Goal: Communication & Community: Answer question/provide support

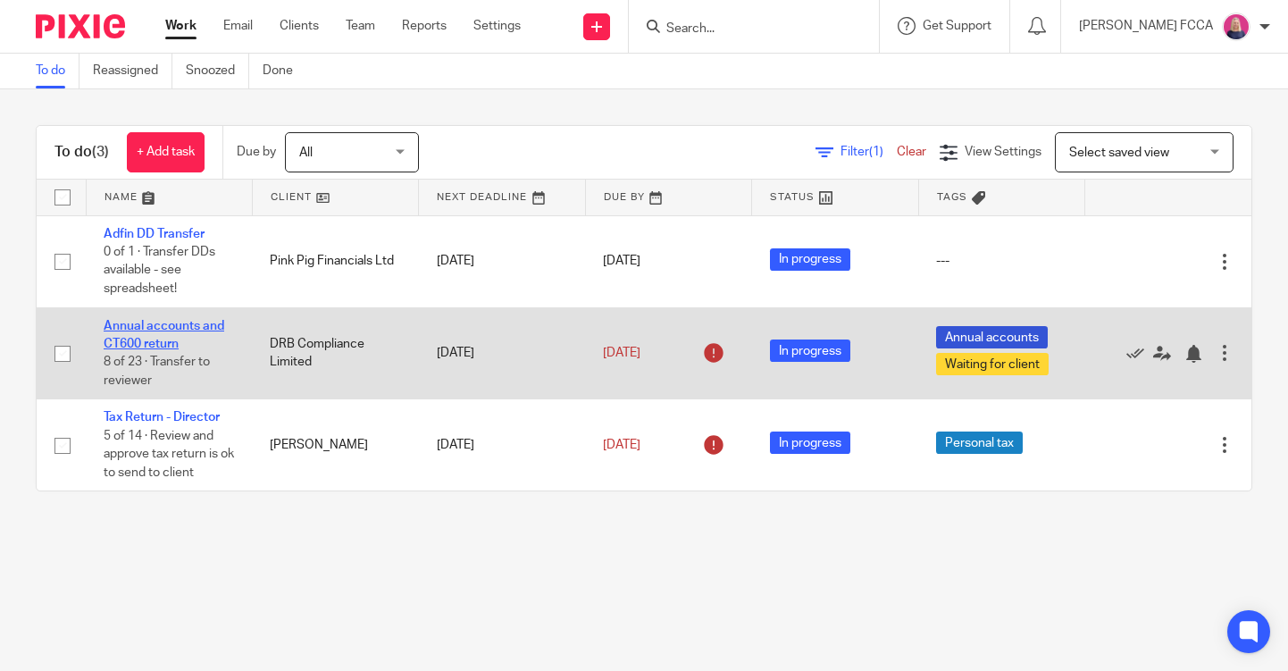
click at [142, 329] on link "Annual accounts and CT600 return" at bounding box center [164, 335] width 121 height 30
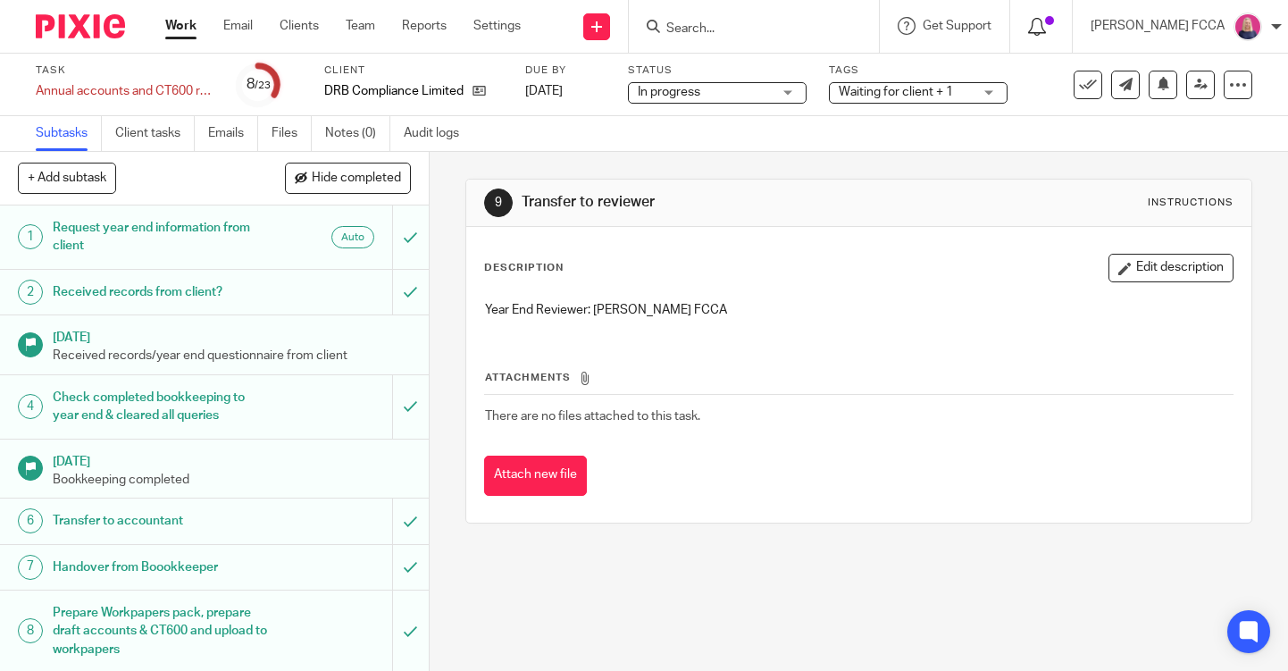
click at [1036, 28] on icon at bounding box center [1037, 27] width 18 height 18
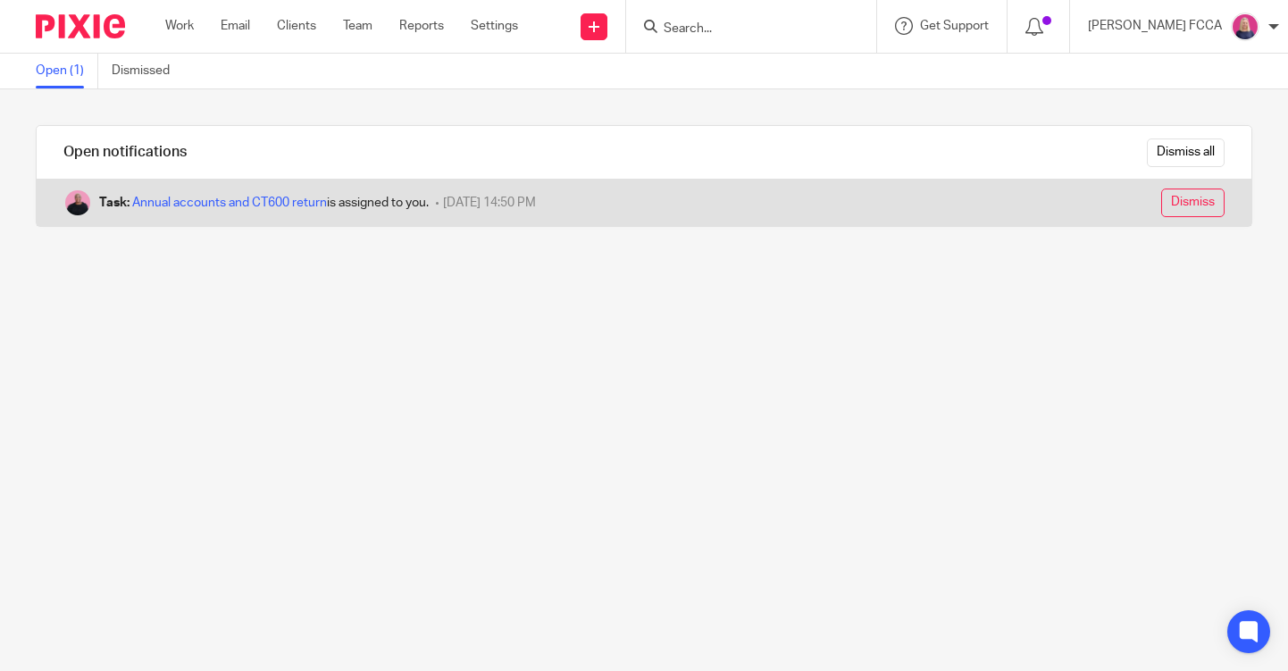
click at [1199, 202] on input "Dismiss" at bounding box center [1193, 203] width 63 height 29
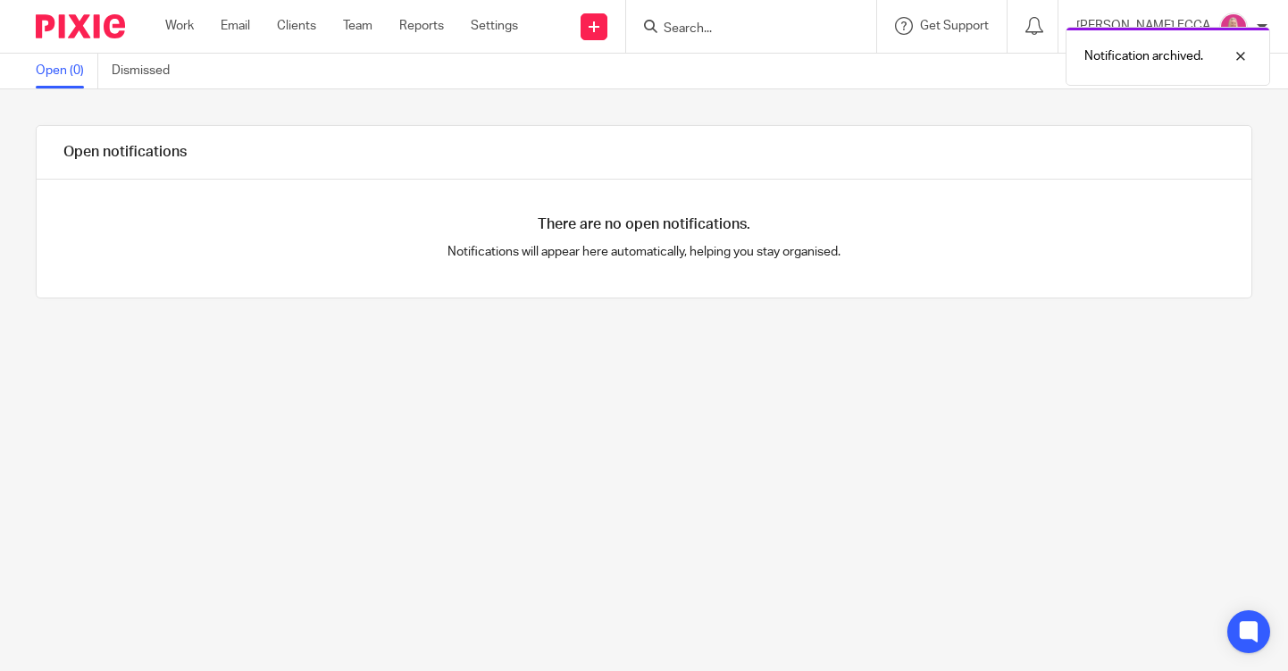
click at [82, 23] on img at bounding box center [80, 26] width 89 height 24
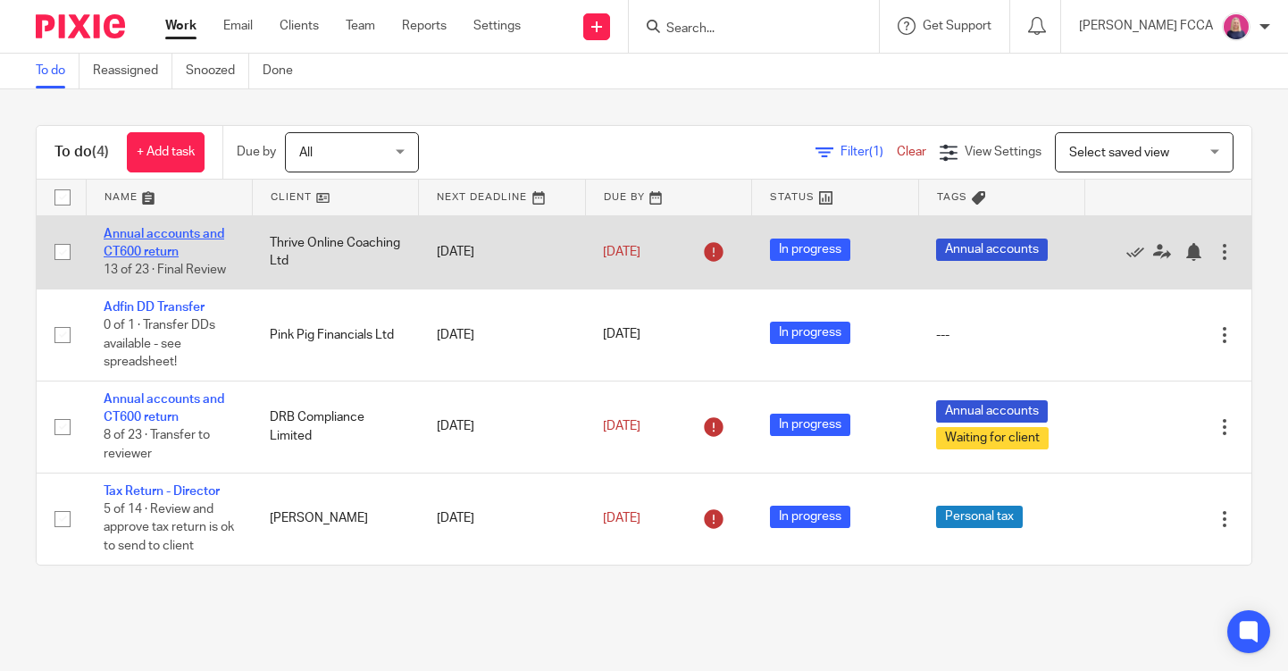
click at [141, 233] on link "Annual accounts and CT600 return" at bounding box center [164, 243] width 121 height 30
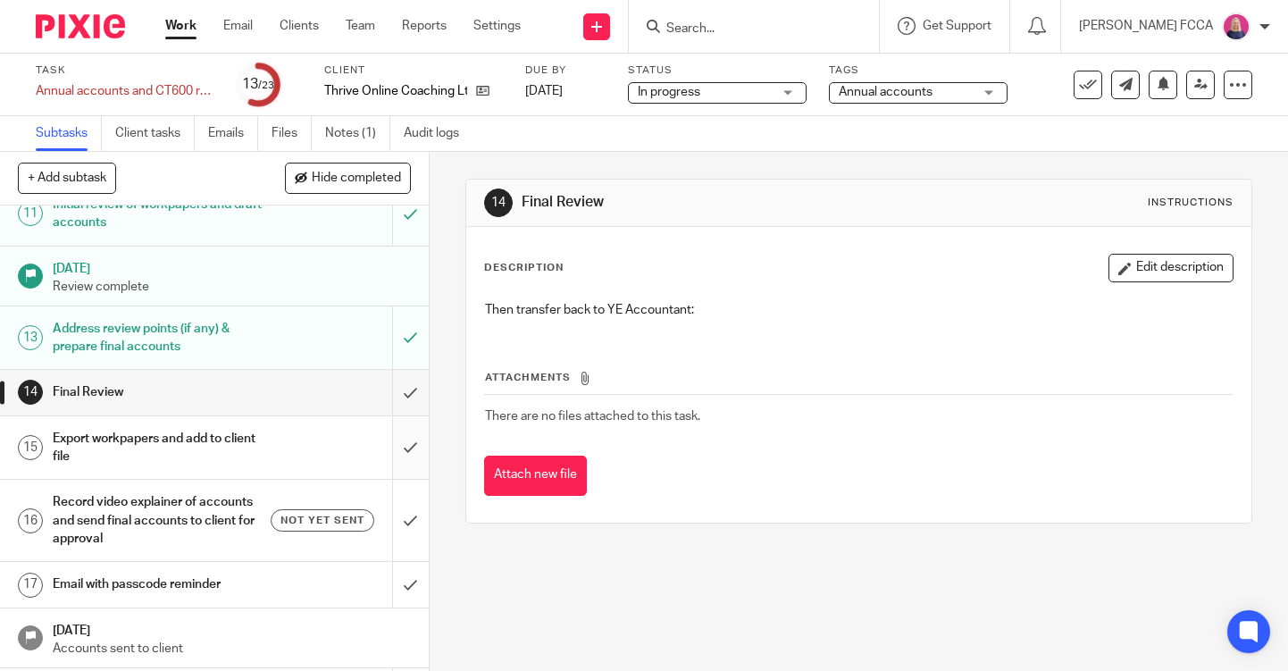
scroll to position [600, 0]
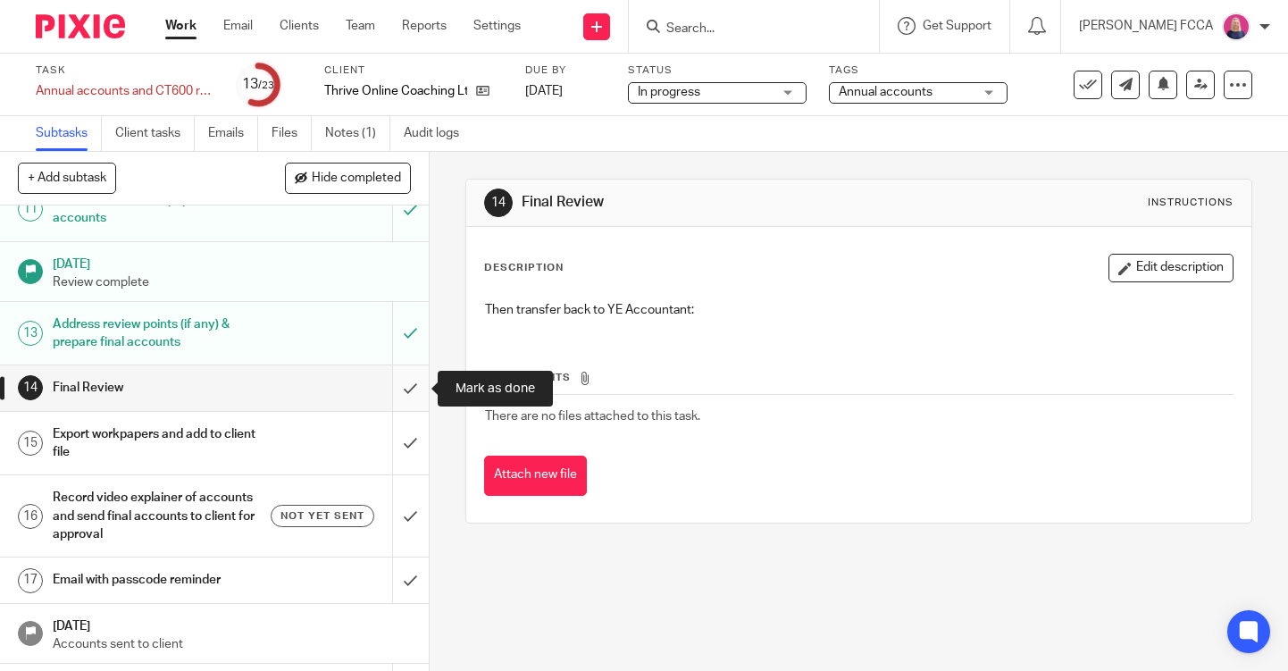
click at [409, 392] on input "submit" at bounding box center [214, 387] width 429 height 45
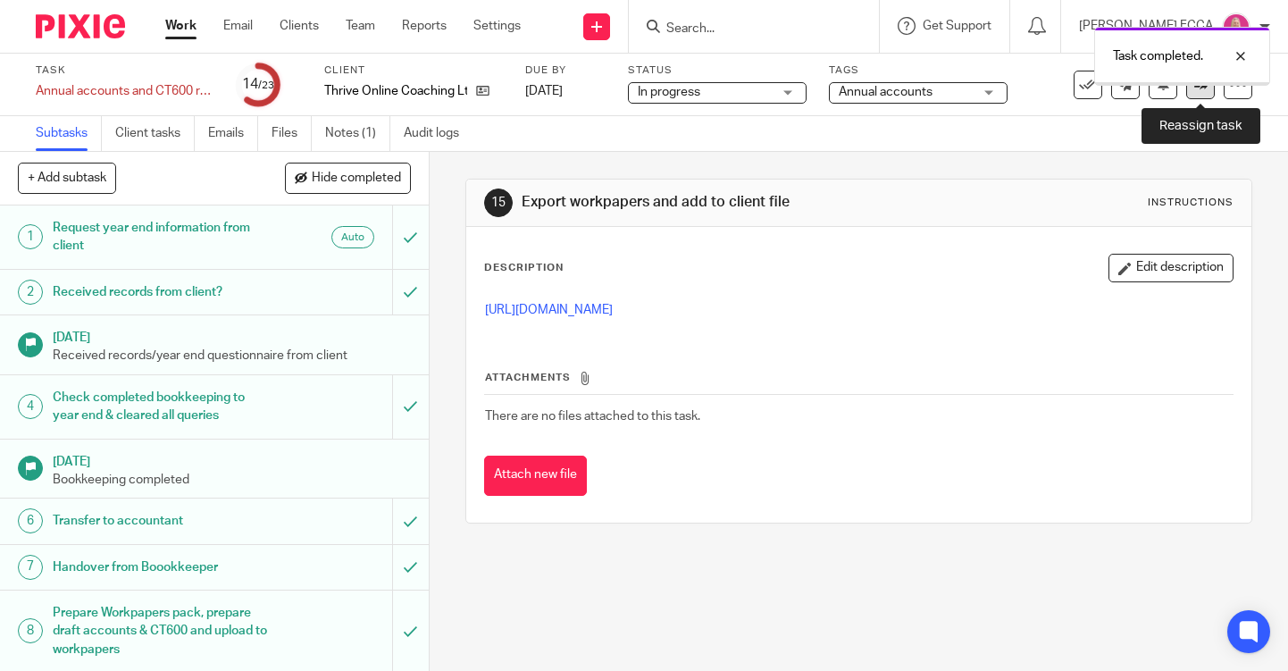
click at [1204, 87] on icon at bounding box center [1201, 84] width 13 height 13
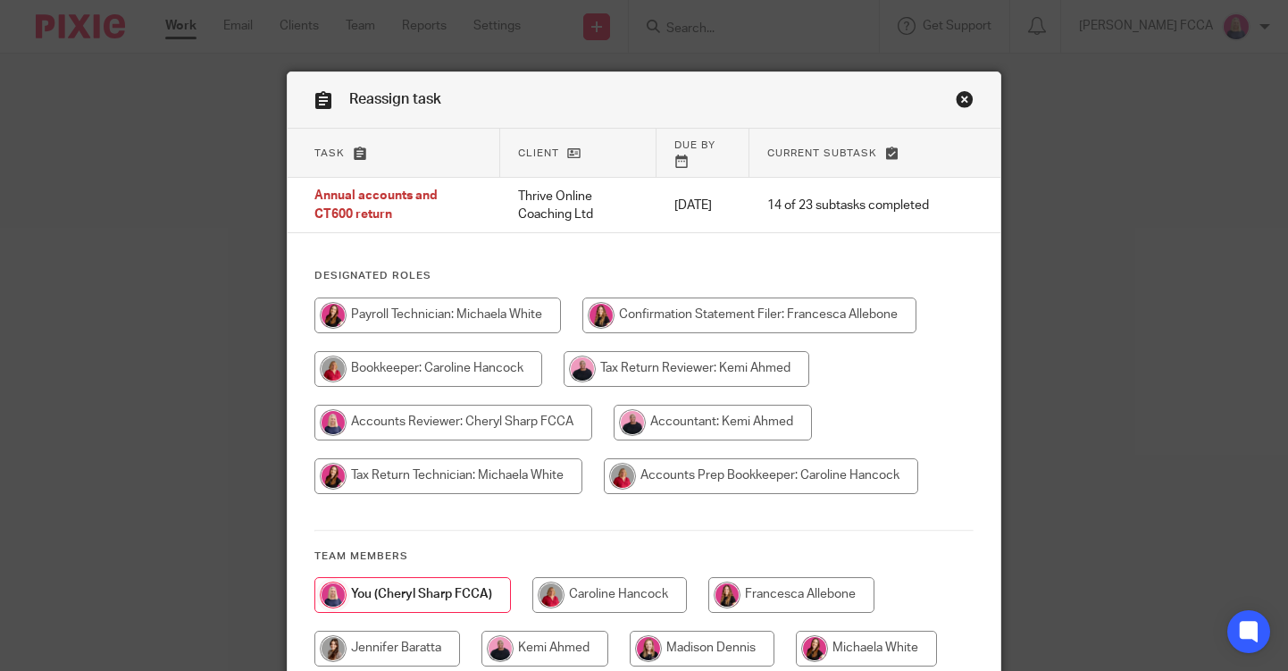
click at [728, 405] on input "radio" at bounding box center [713, 423] width 198 height 36
radio input "true"
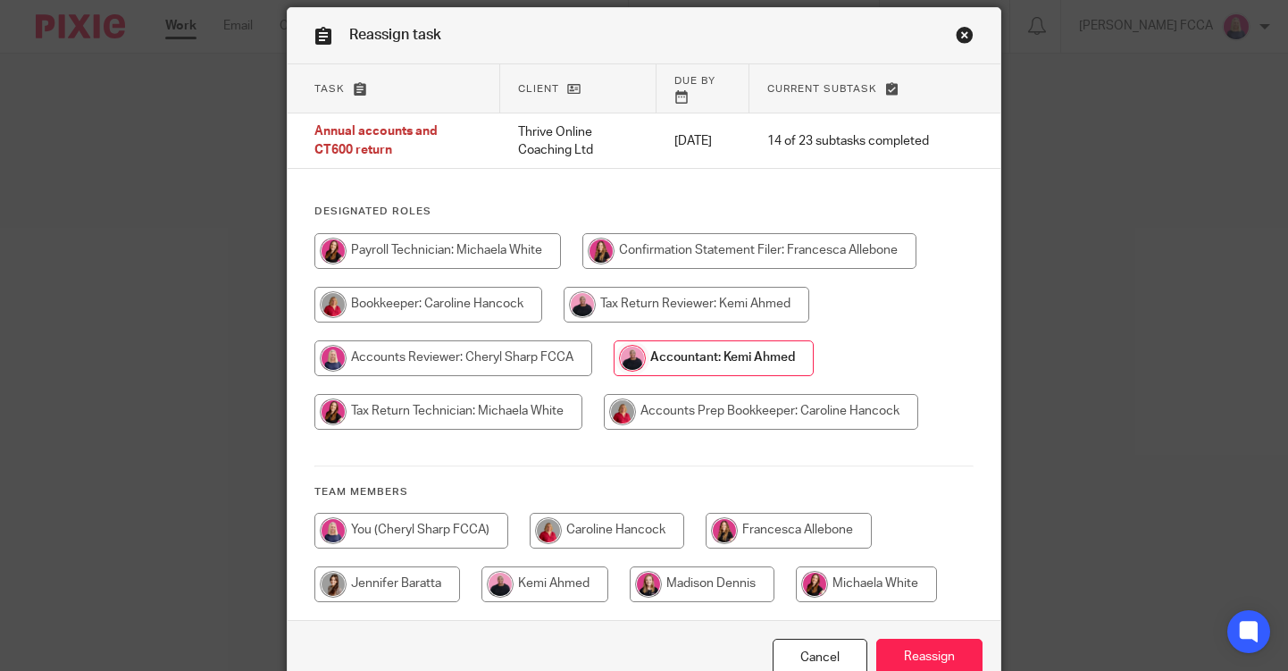
scroll to position [149, 0]
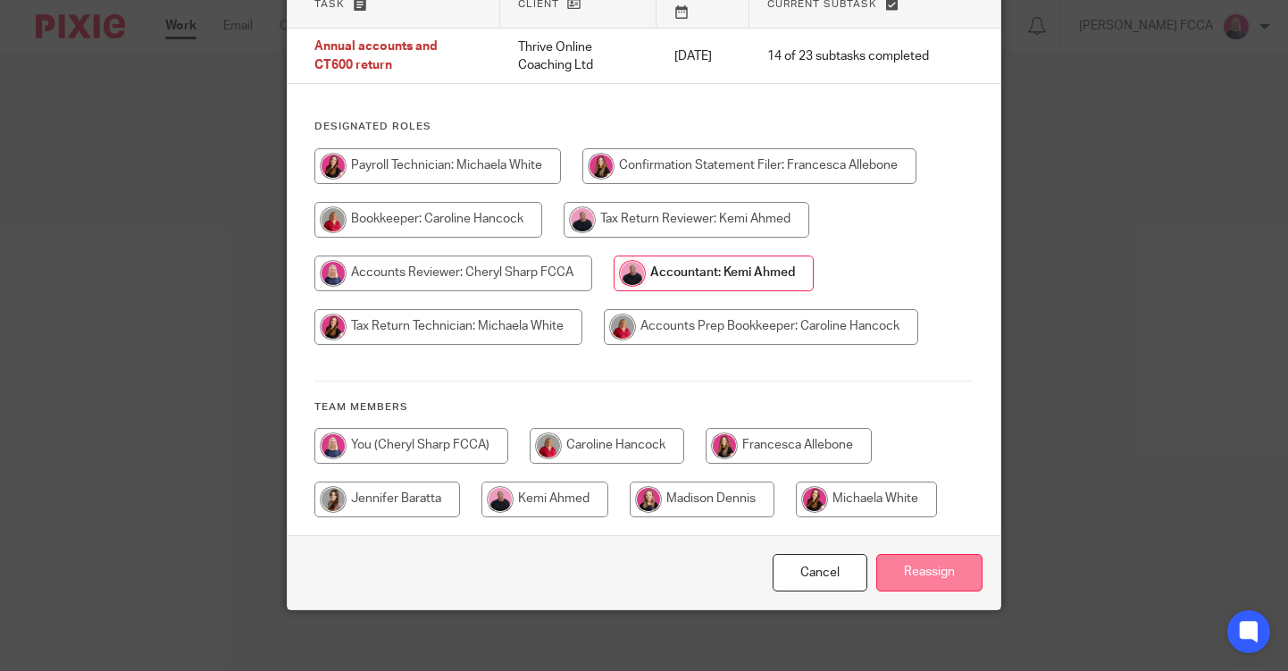
click at [948, 561] on input "Reassign" at bounding box center [930, 573] width 106 height 38
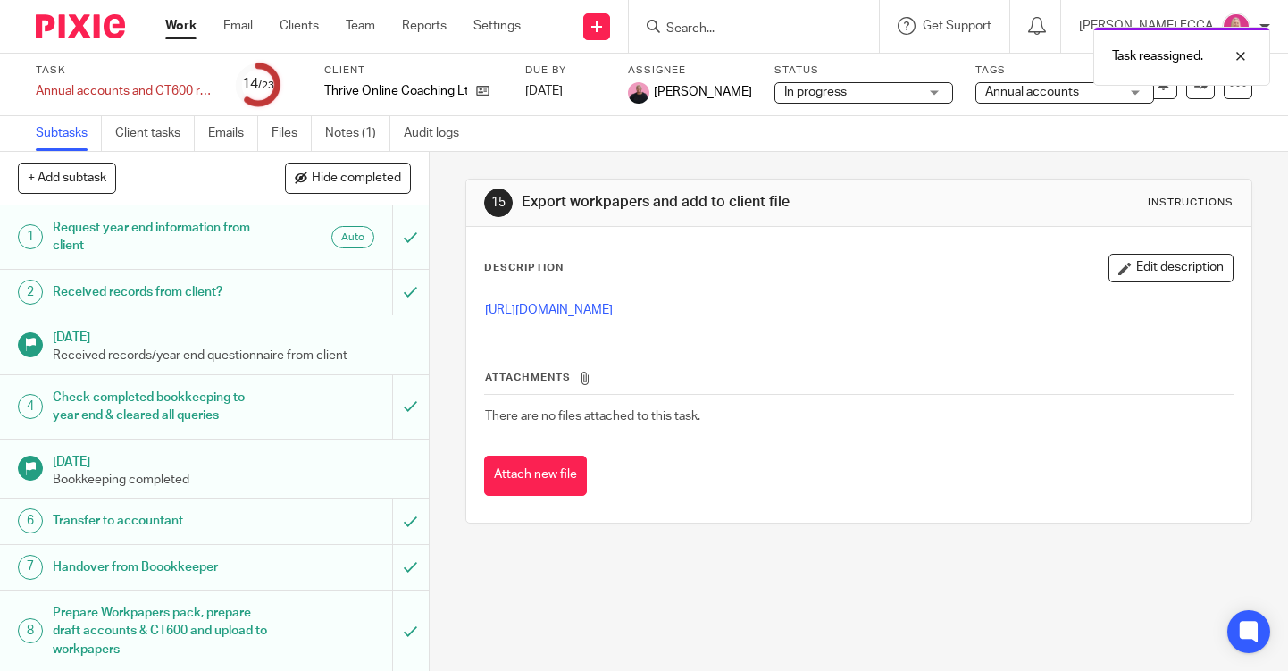
click at [102, 27] on img at bounding box center [80, 26] width 89 height 24
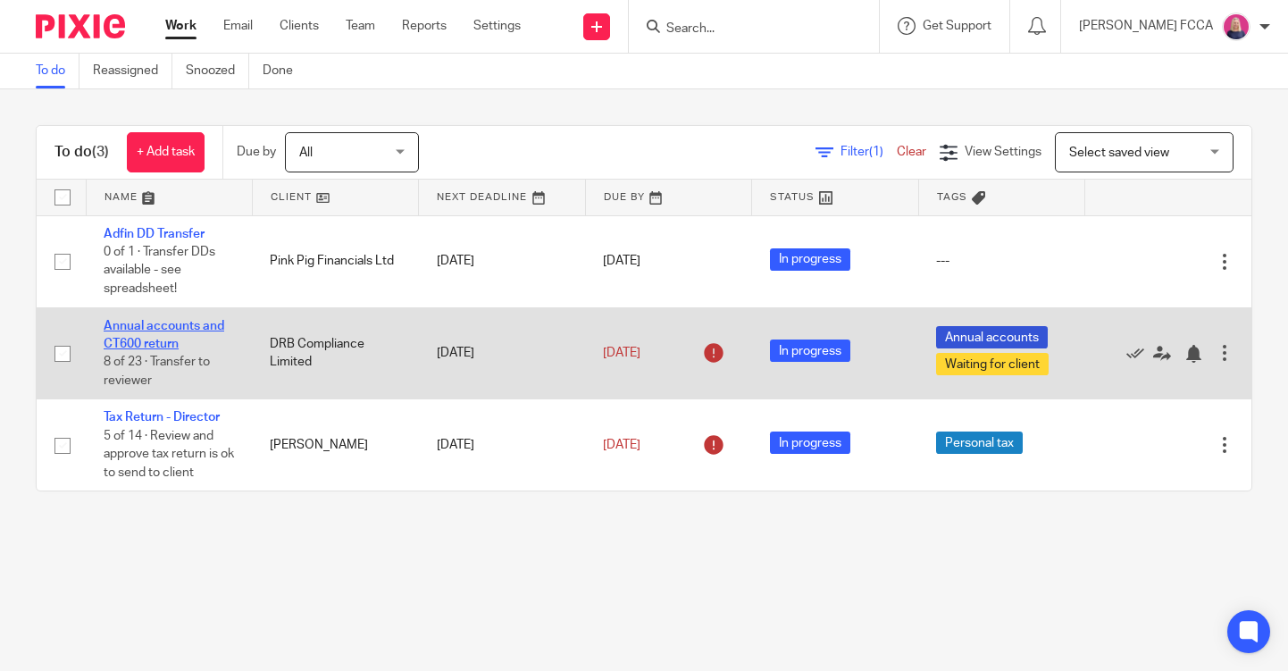
click at [149, 332] on link "Annual accounts and CT600 return" at bounding box center [164, 335] width 121 height 30
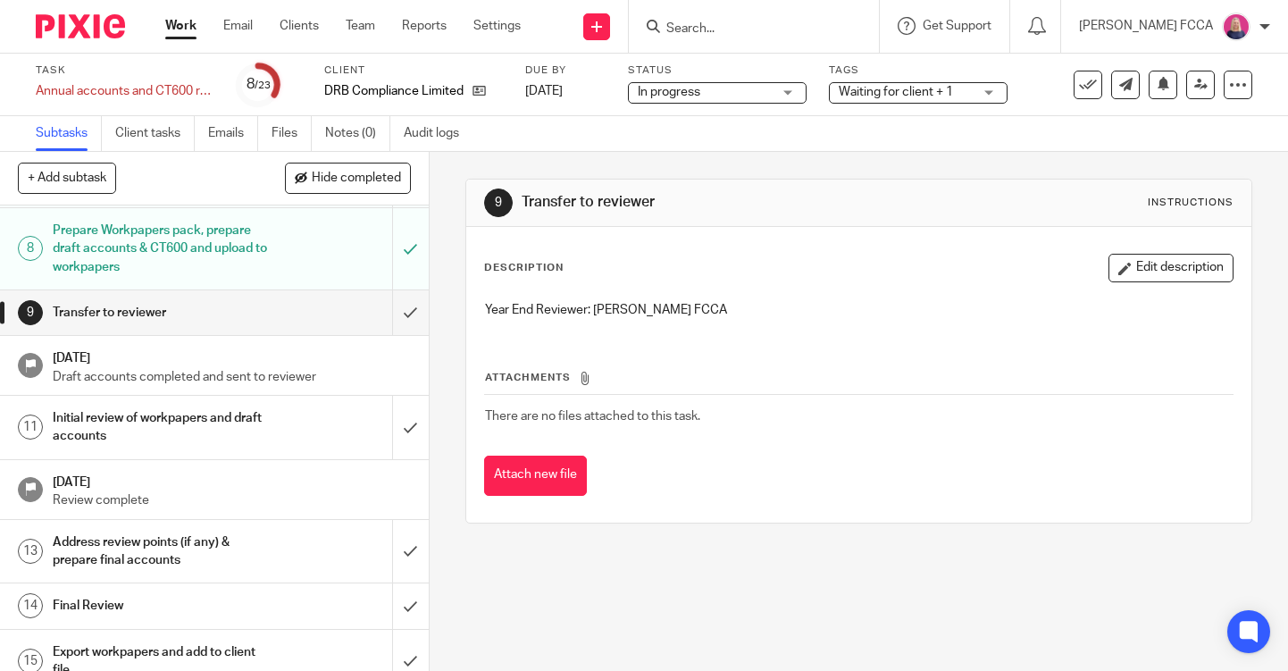
scroll to position [375, 0]
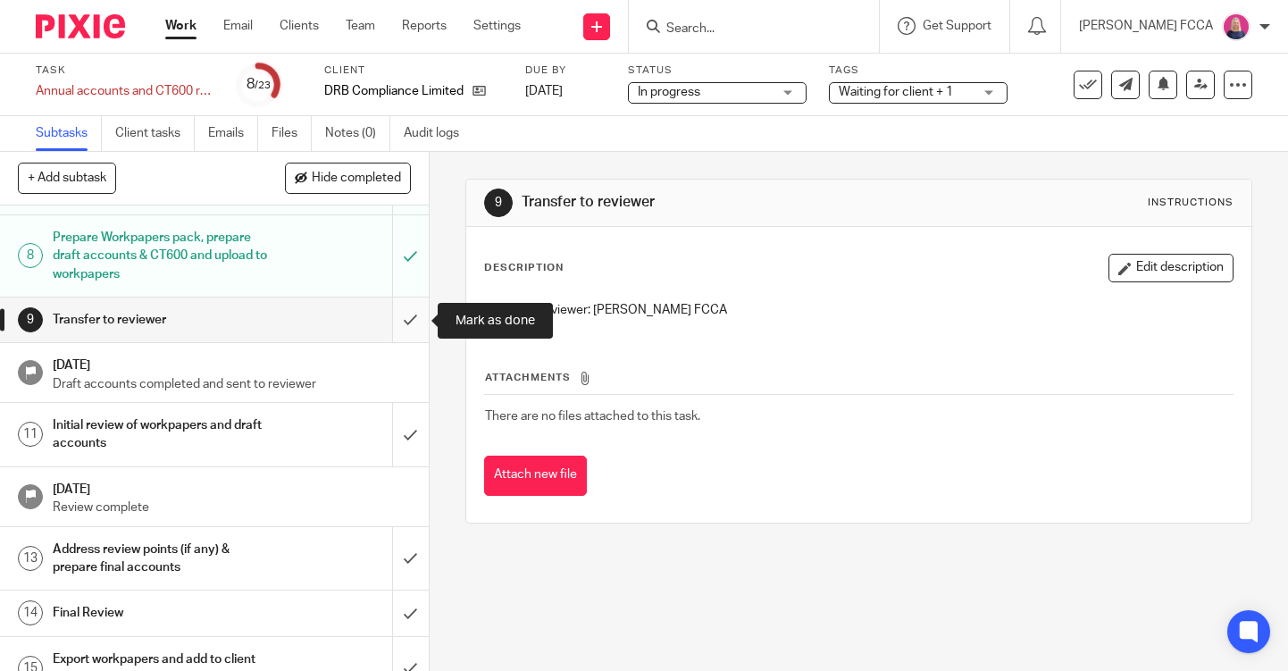
click at [412, 324] on input "submit" at bounding box center [214, 320] width 429 height 45
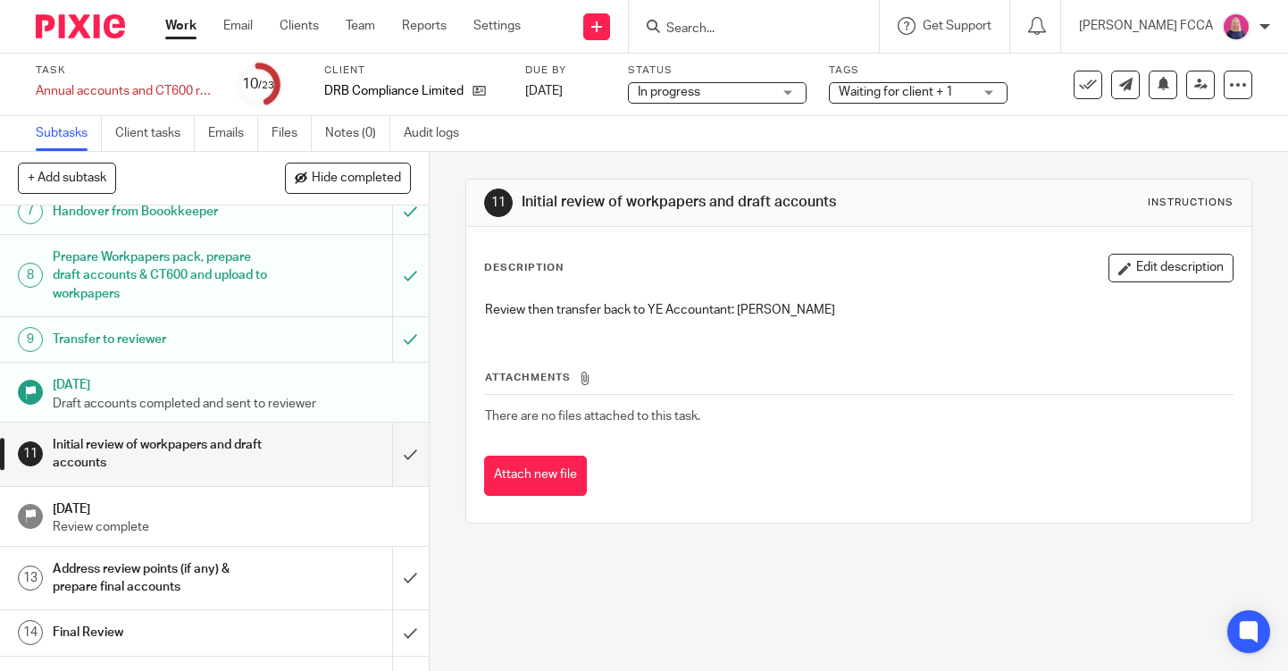
scroll to position [412, 0]
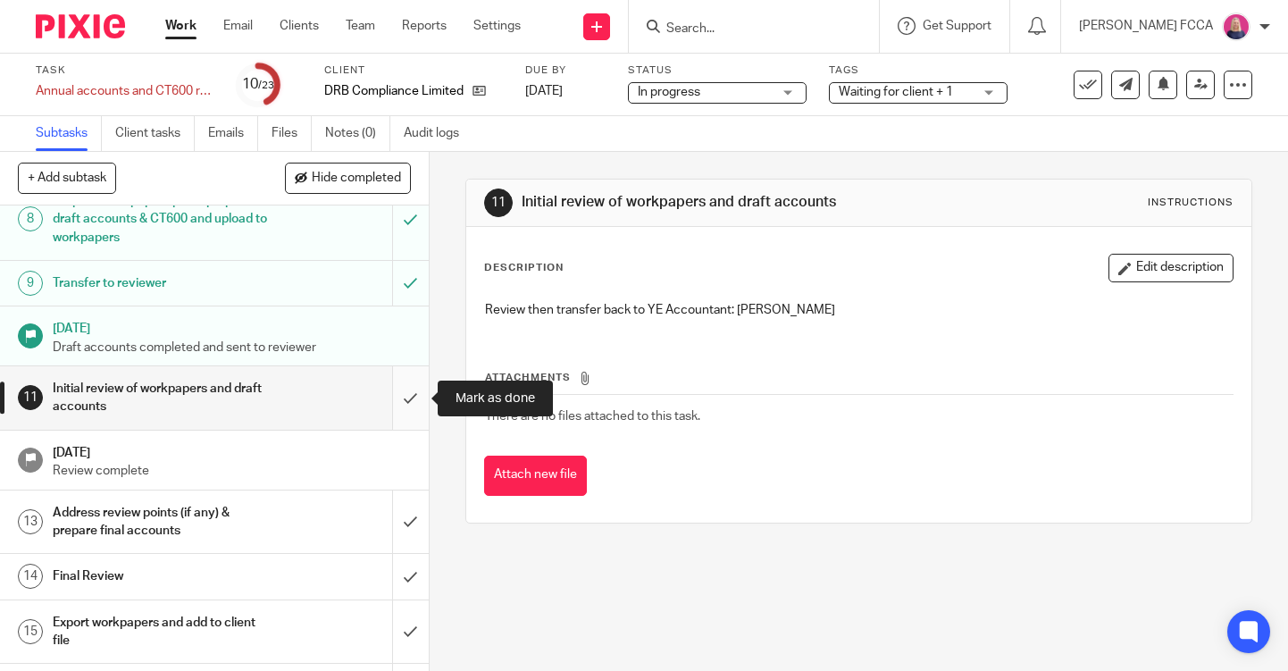
click at [404, 401] on input "submit" at bounding box center [214, 397] width 429 height 63
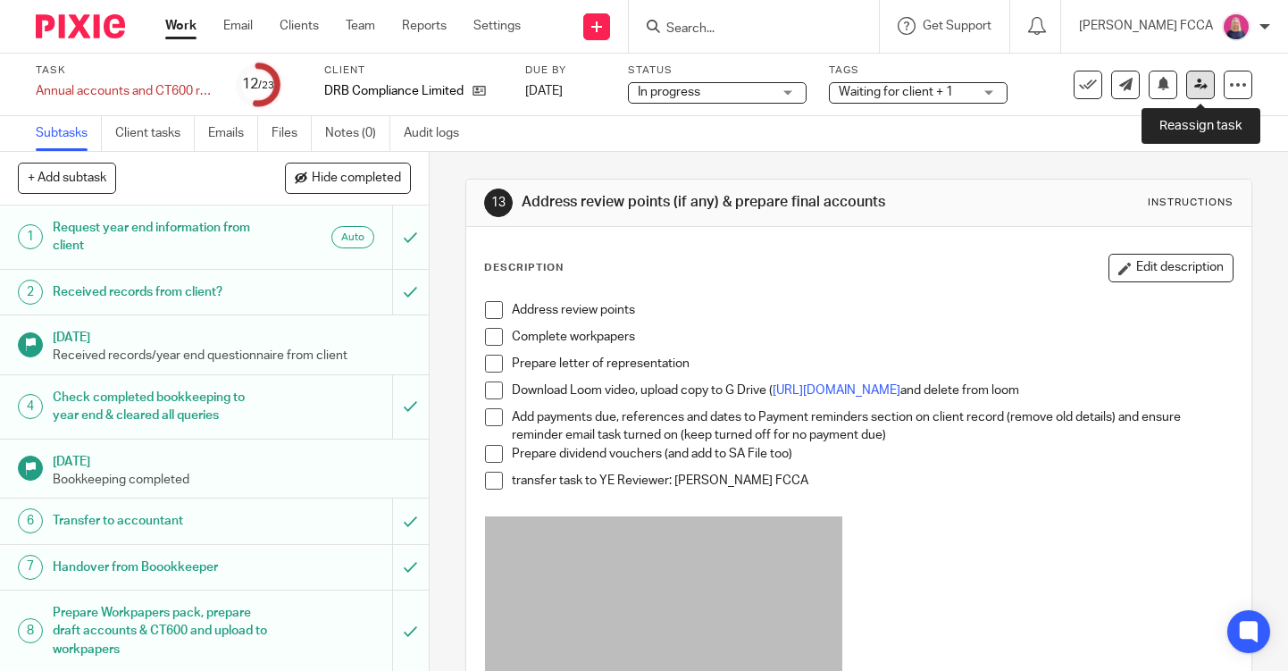
click at [1206, 88] on icon at bounding box center [1201, 84] width 13 height 13
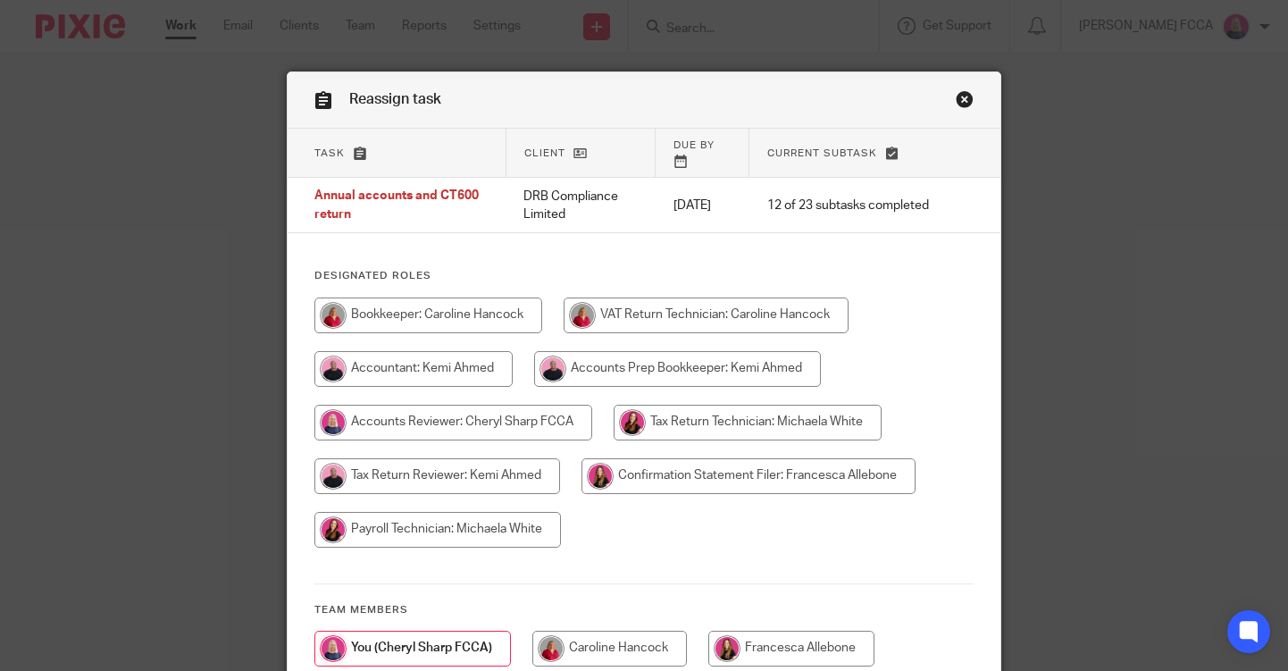
click at [677, 364] on input "radio" at bounding box center [677, 369] width 287 height 36
radio input "true"
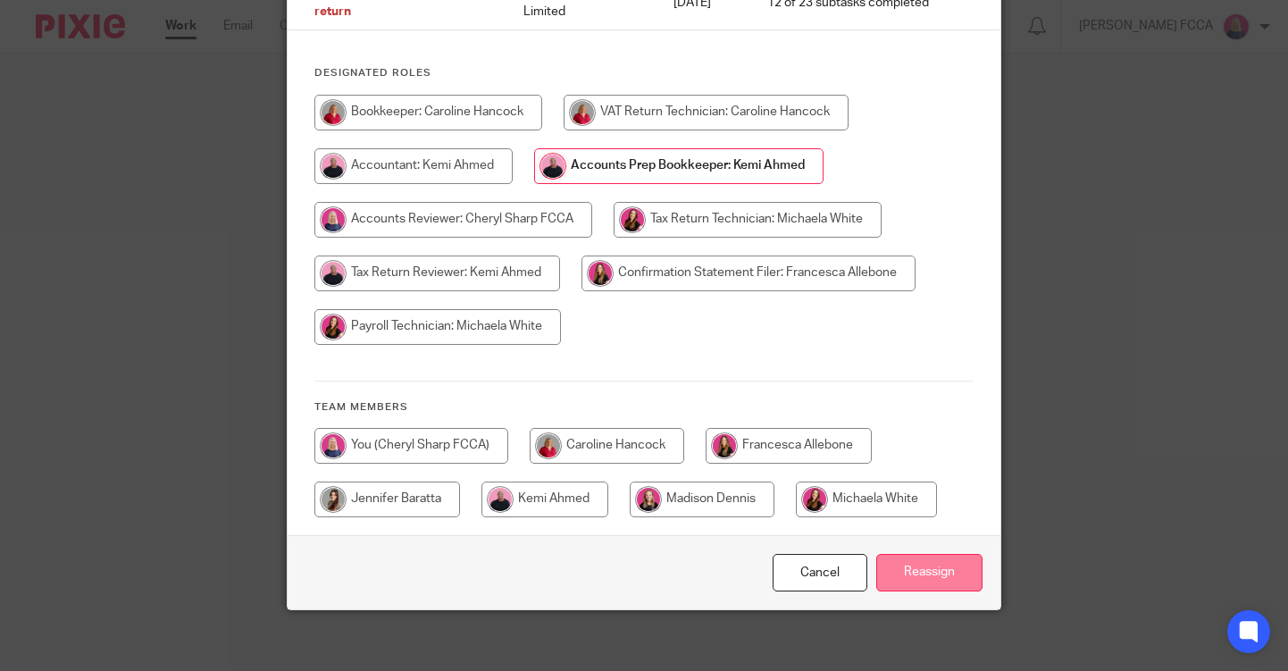
click at [927, 560] on input "Reassign" at bounding box center [930, 573] width 106 height 38
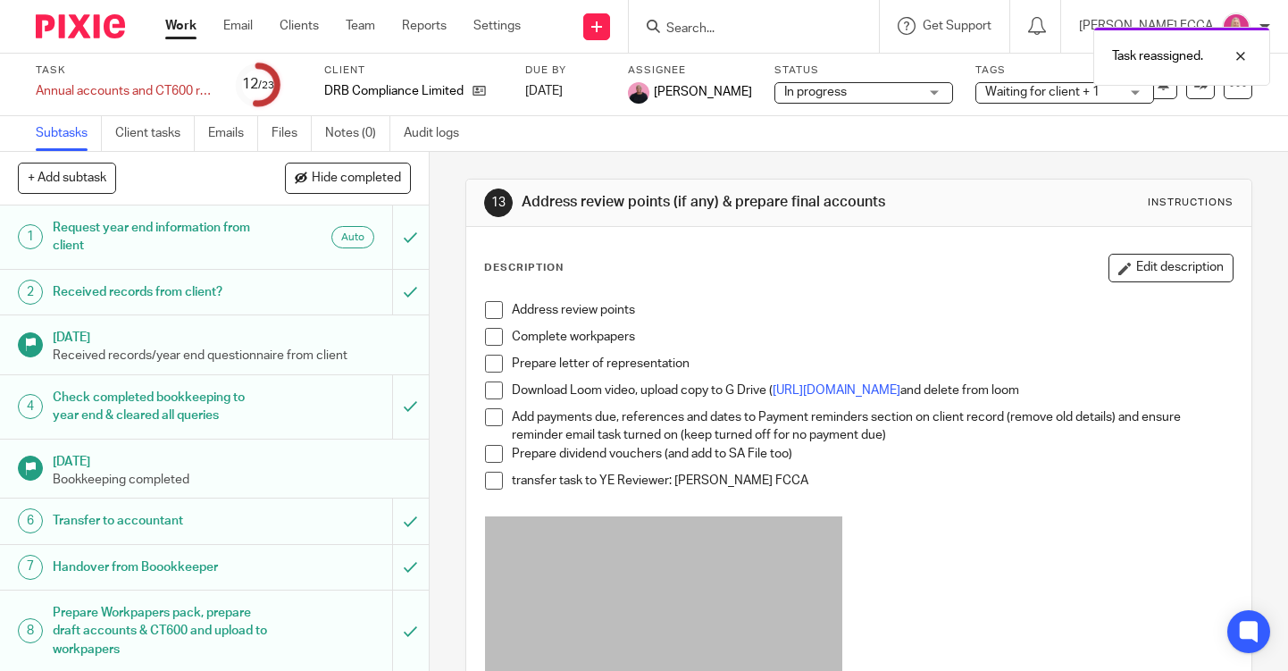
click at [51, 29] on img at bounding box center [80, 26] width 89 height 24
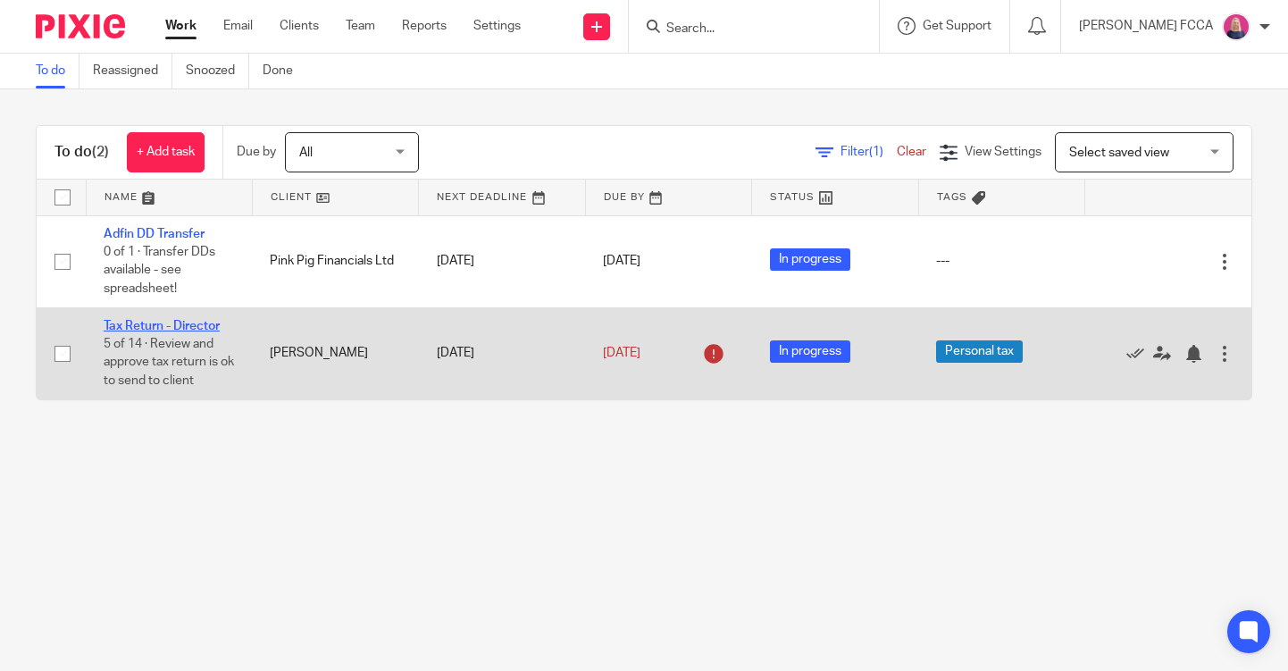
click at [132, 322] on link "Tax Return - Director" at bounding box center [162, 326] width 116 height 13
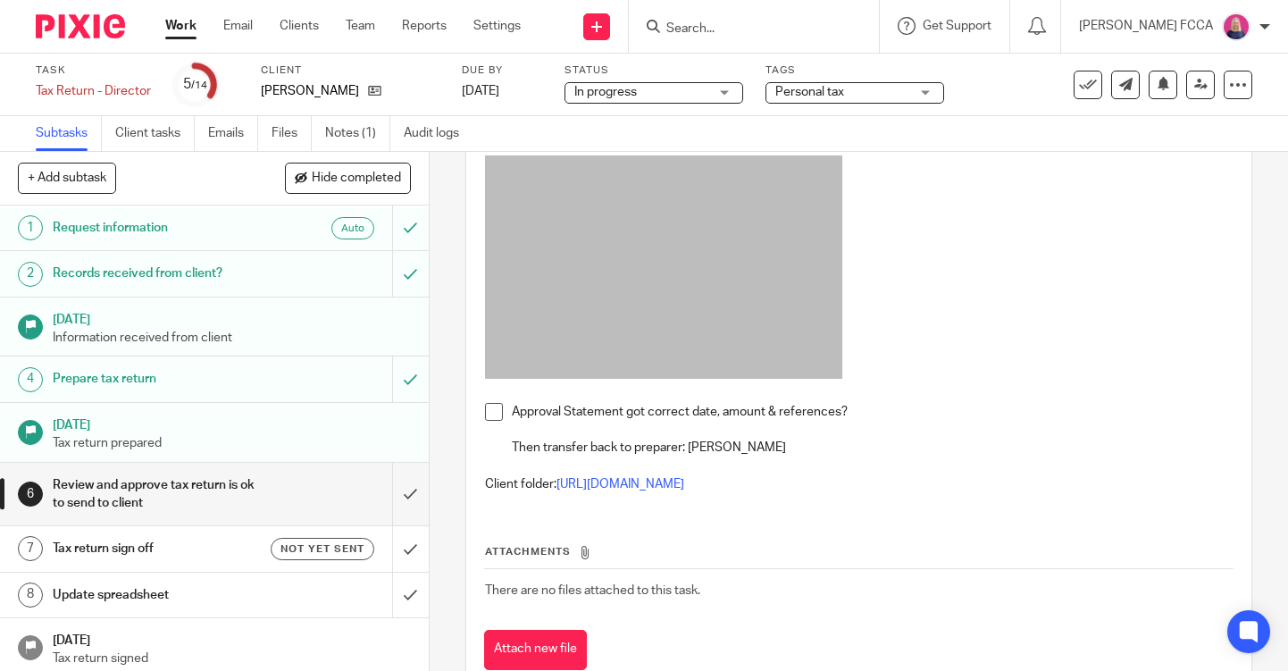
scroll to position [309, 0]
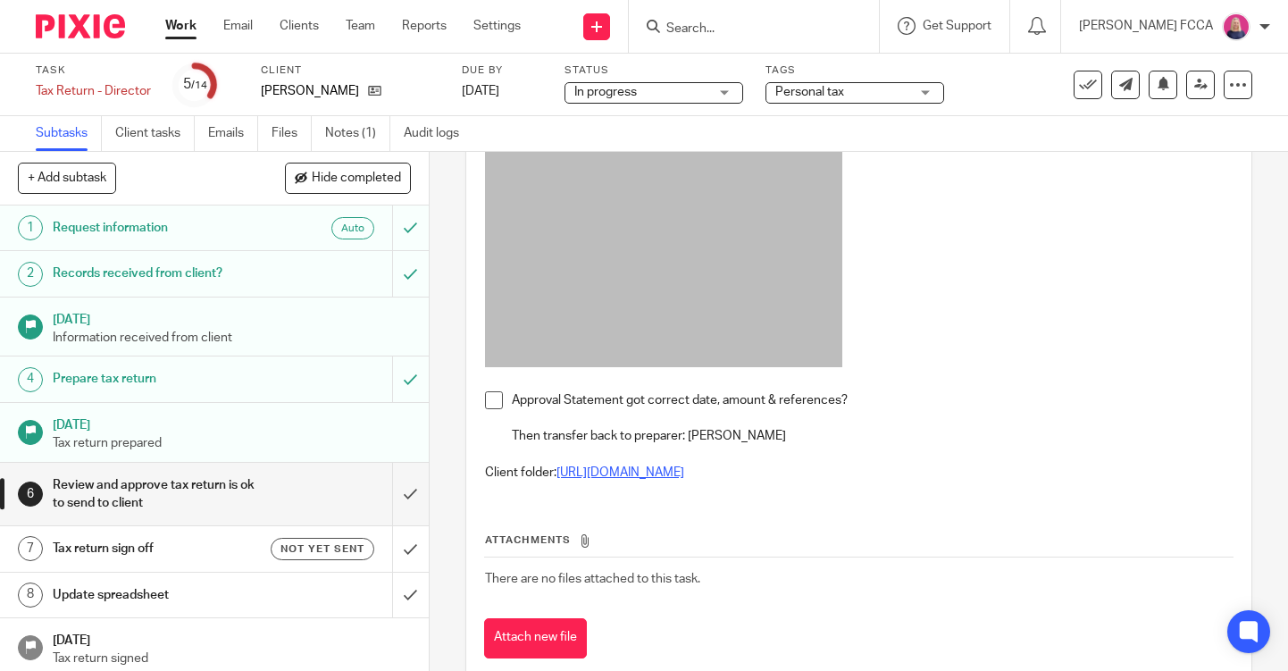
click at [622, 468] on link "[URL][DOMAIN_NAME]" at bounding box center [621, 472] width 128 height 13
click at [413, 481] on input "submit" at bounding box center [214, 494] width 429 height 63
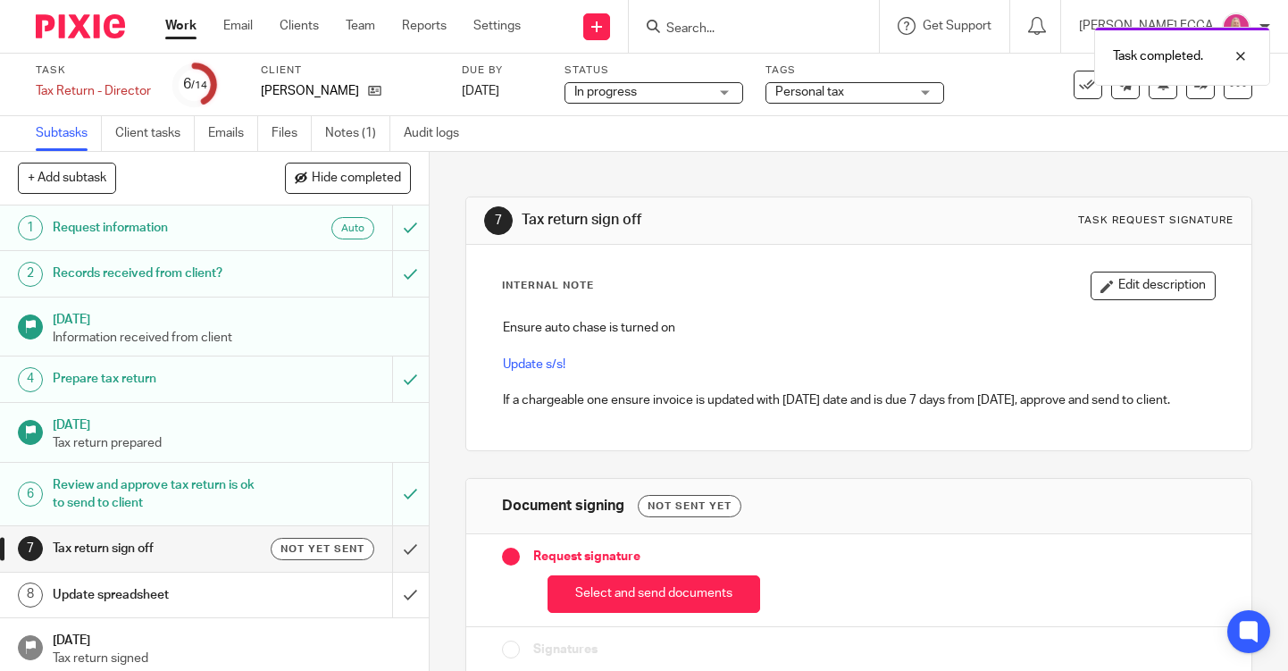
click at [302, 491] on div "Review and approve tax return is ok to send to client" at bounding box center [214, 495] width 322 height 46
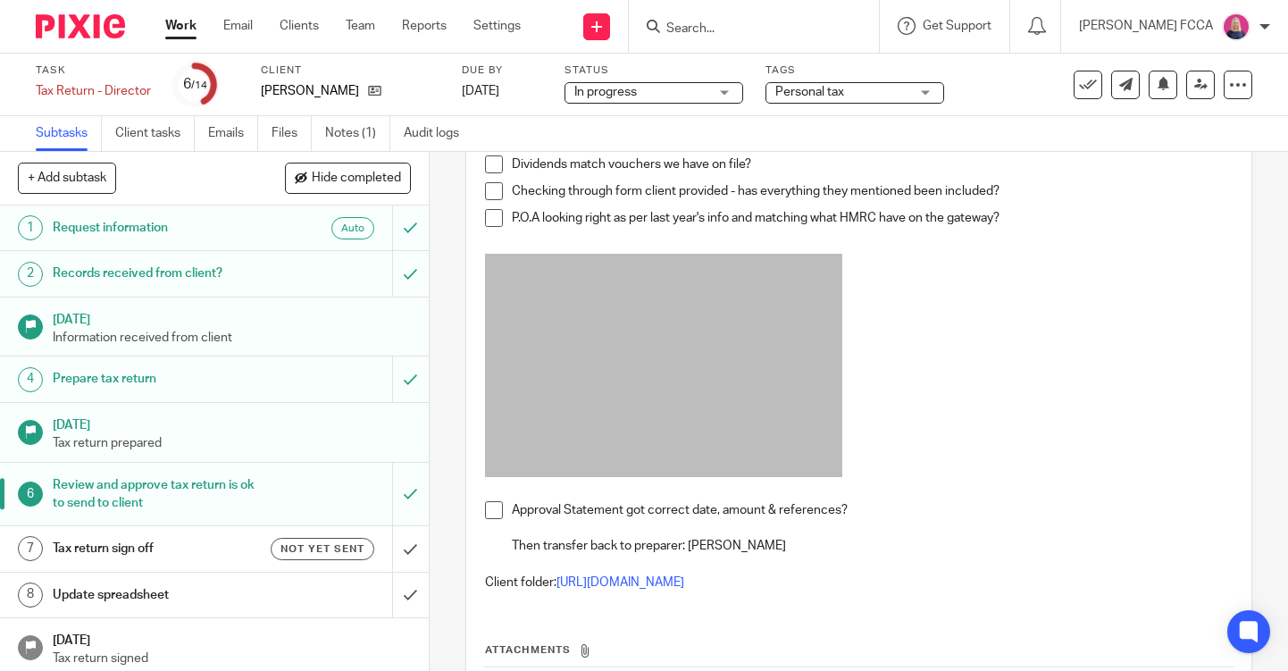
scroll to position [350, 0]
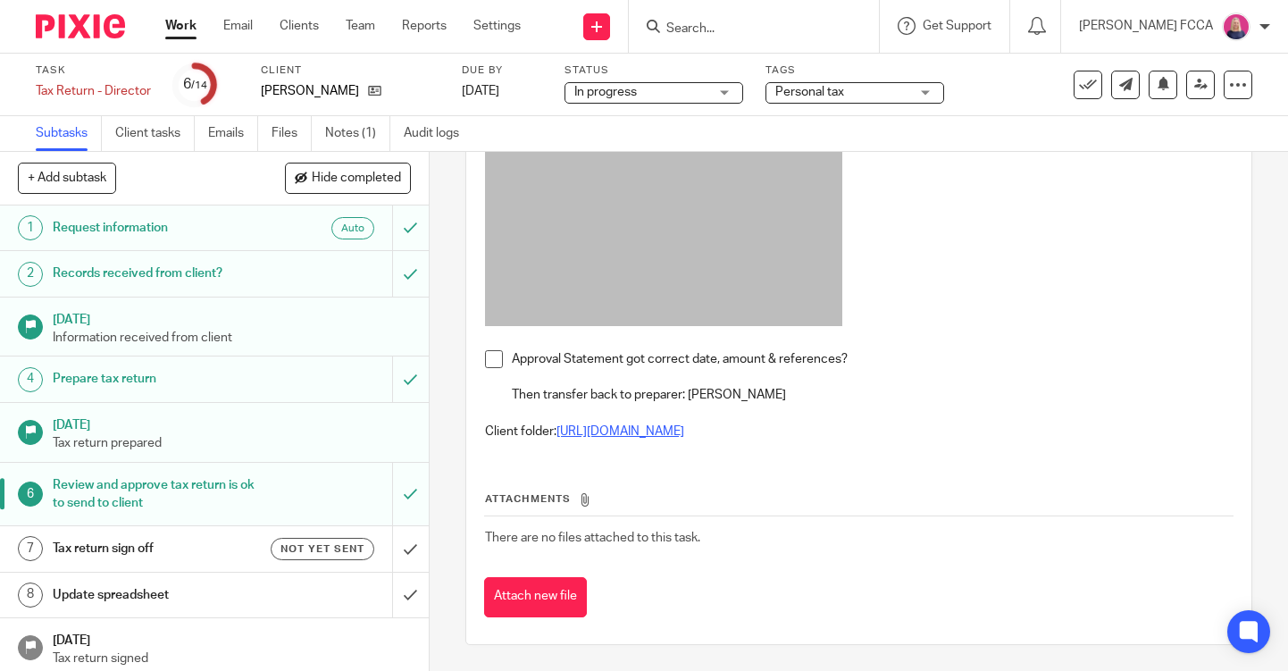
click at [617, 431] on link "https://drive.google.com/drive/folders/1MV_90OYlUefIbuNnlF-BMvQIOLJvlXN-?usp=dr…" at bounding box center [621, 431] width 128 height 13
click at [1204, 91] on link at bounding box center [1201, 85] width 29 height 29
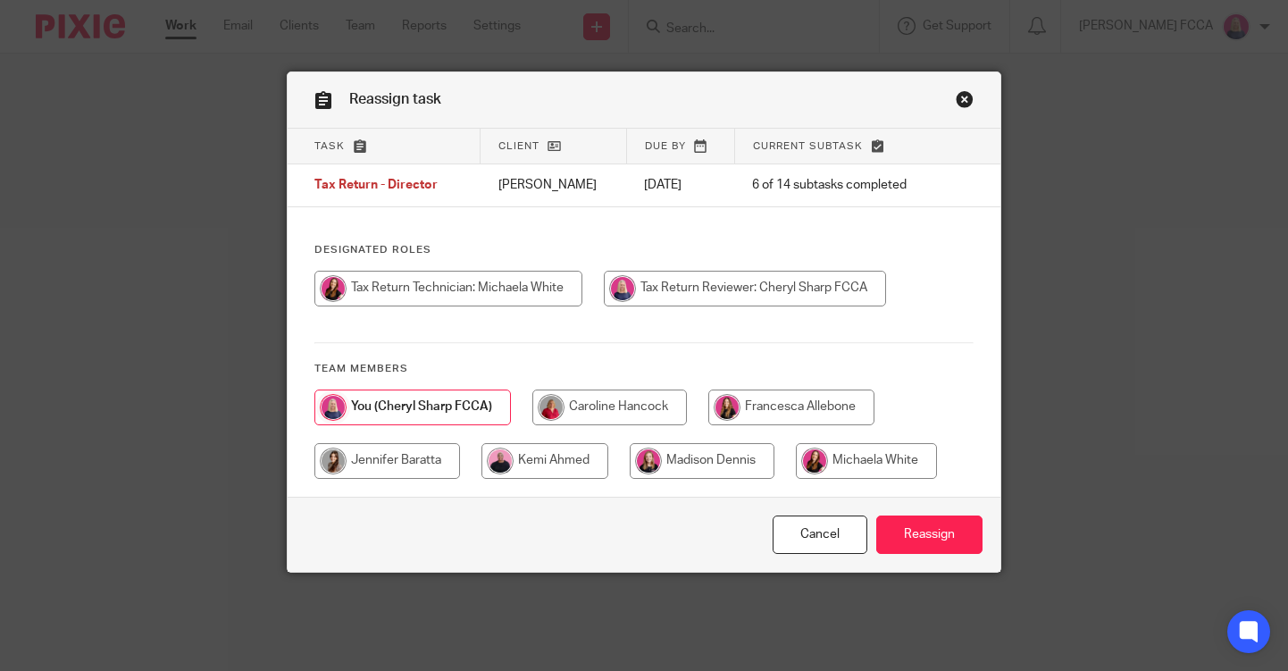
click at [387, 463] on input "radio" at bounding box center [388, 461] width 146 height 36
radio input "true"
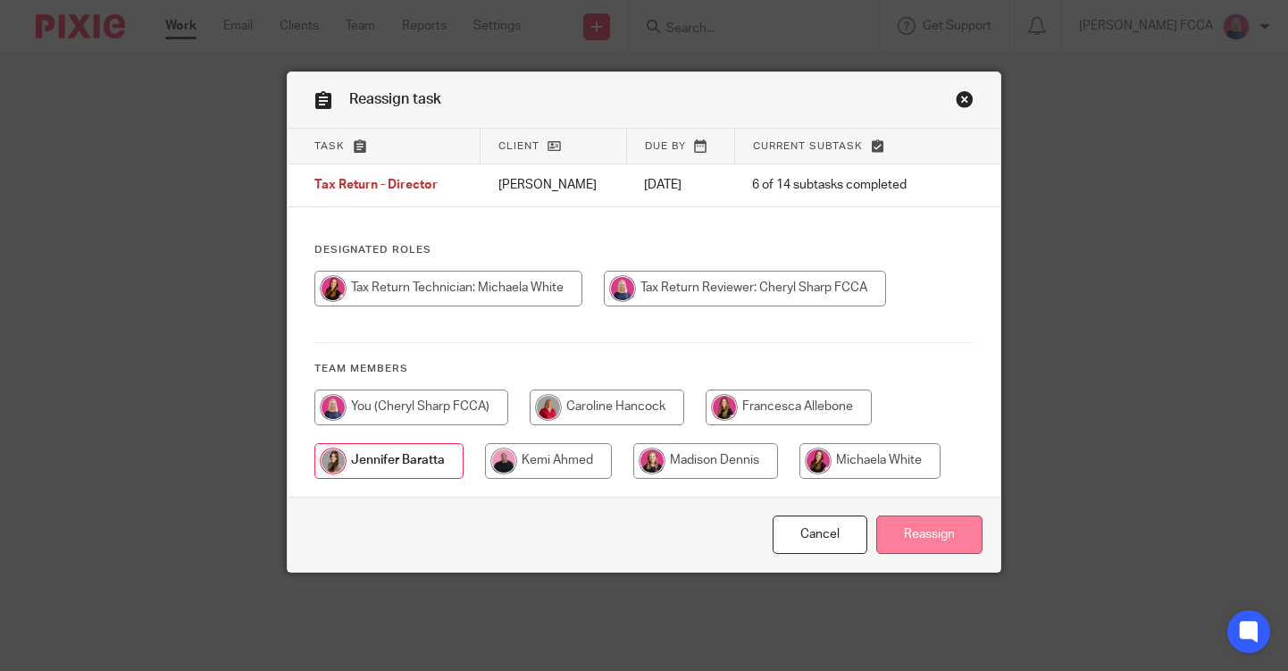
click at [911, 533] on input "Reassign" at bounding box center [930, 535] width 106 height 38
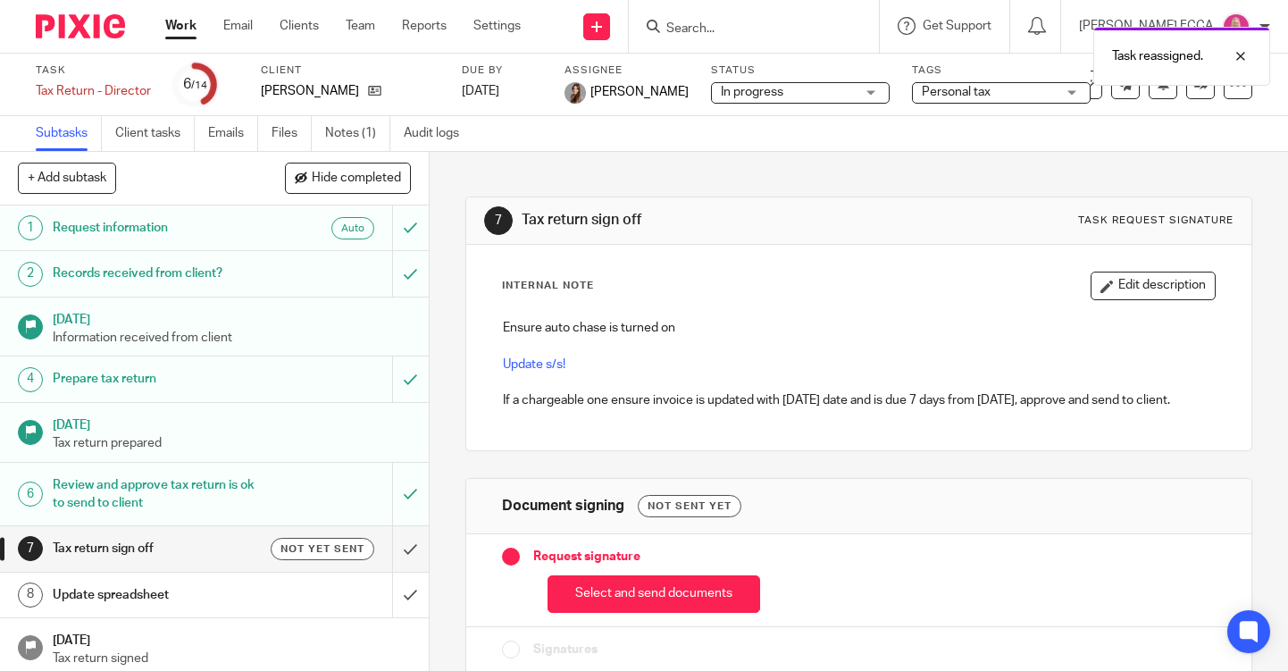
click at [91, 25] on img at bounding box center [80, 26] width 89 height 24
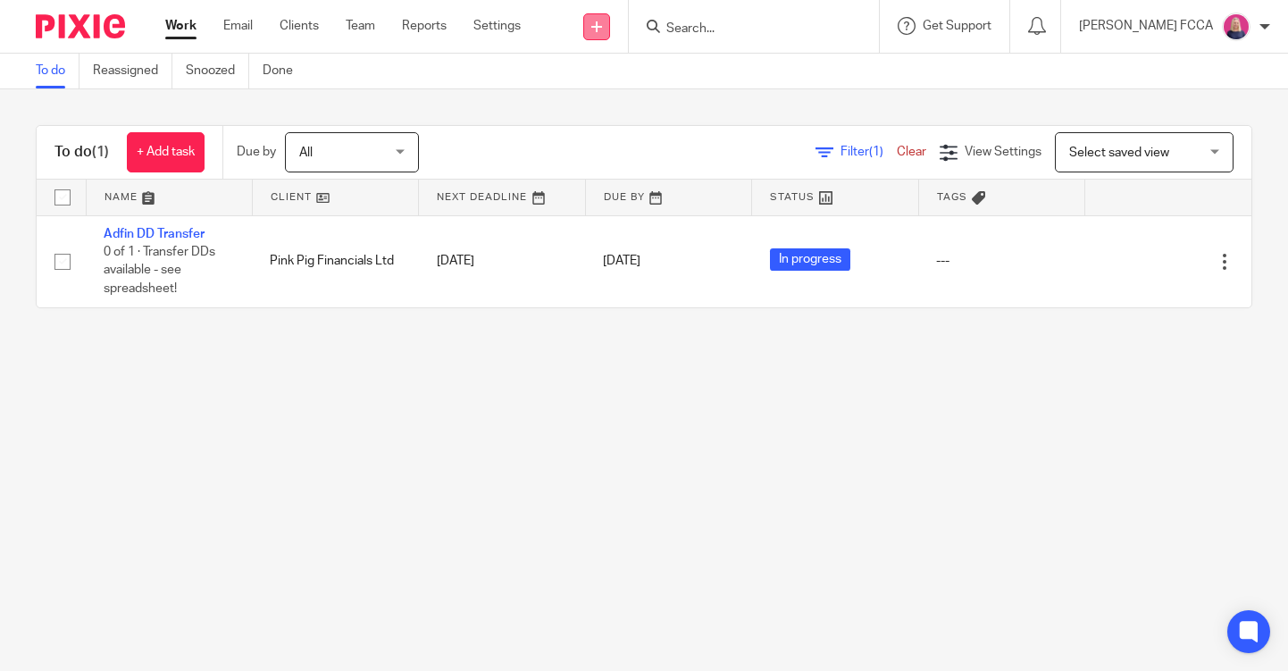
click at [602, 29] on icon at bounding box center [597, 26] width 11 height 11
click at [589, 86] on link "Send new email" at bounding box center [603, 84] width 125 height 26
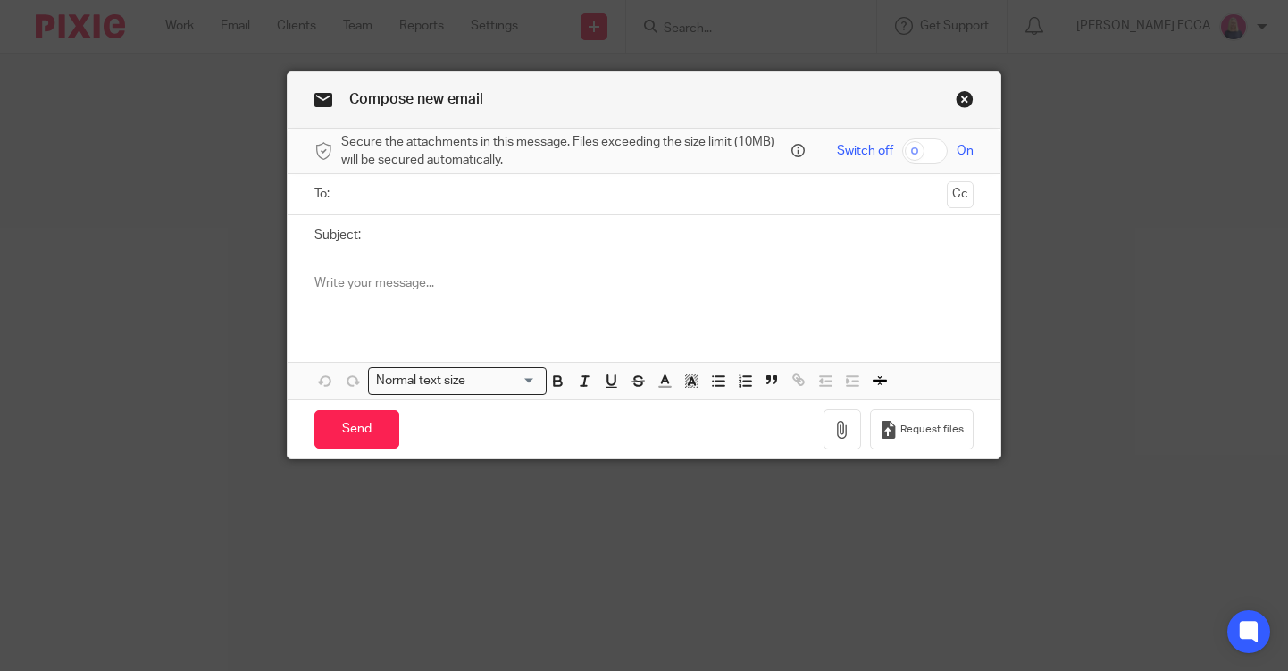
click at [439, 203] on input "text" at bounding box center [644, 194] width 592 height 21
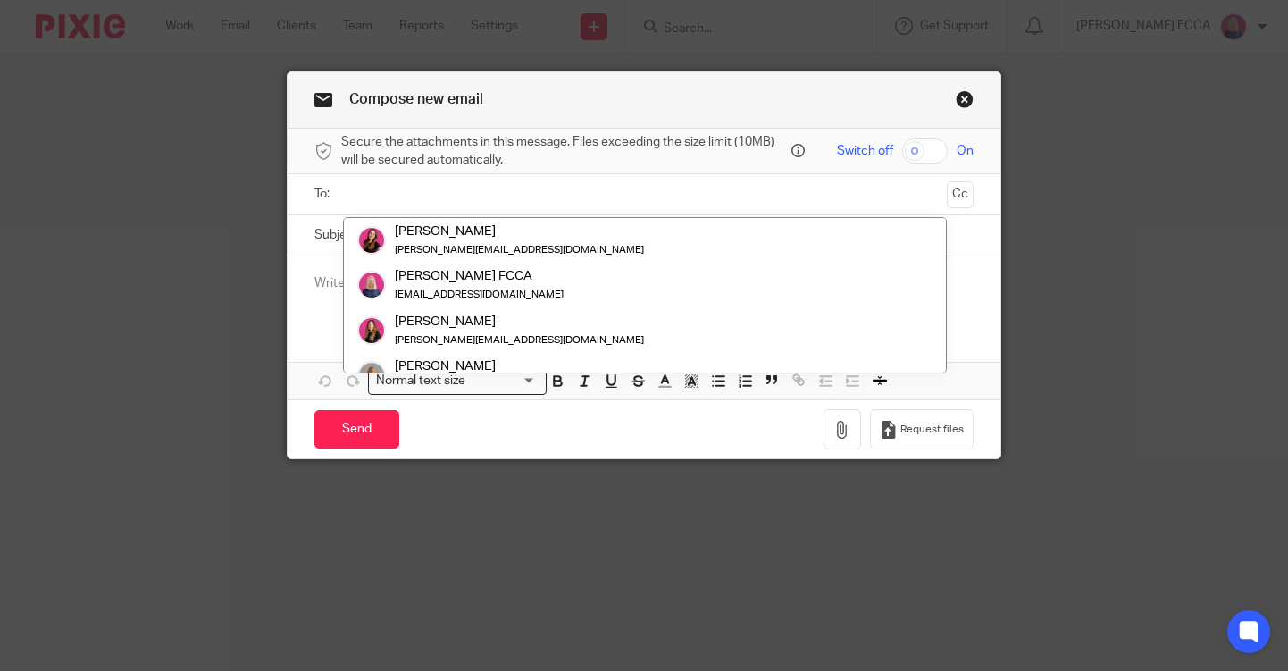
paste input "[EMAIL_ADDRESS][DOMAIN_NAME]"
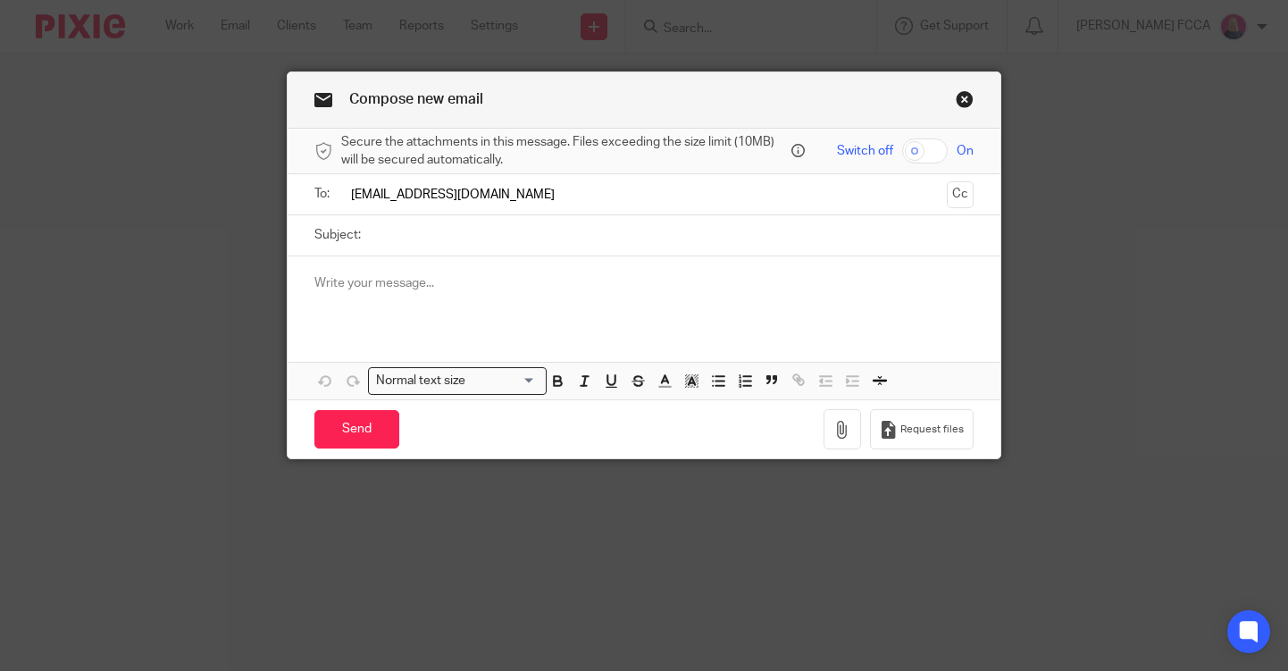
type input "[EMAIL_ADDRESS][DOMAIN_NAME]"
click at [429, 239] on input "Subject:" at bounding box center [672, 235] width 604 height 40
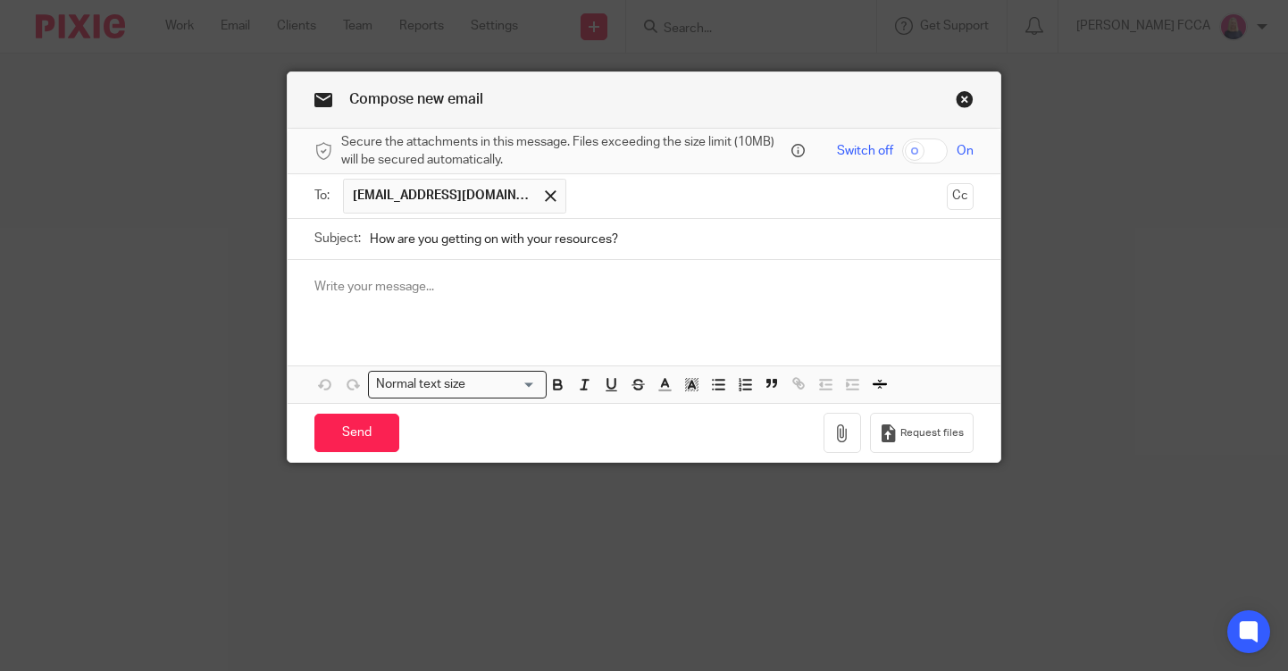
type input "How are you getting on with your resources?"
click at [350, 290] on p at bounding box center [644, 287] width 659 height 18
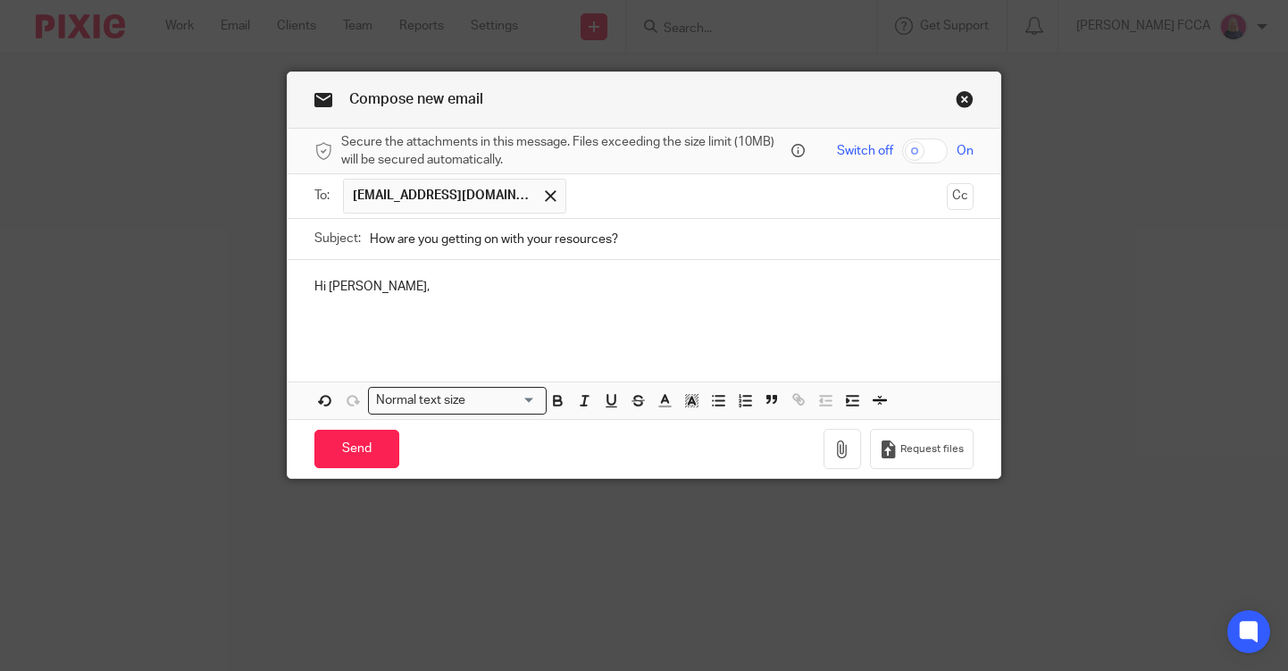
scroll to position [63, 0]
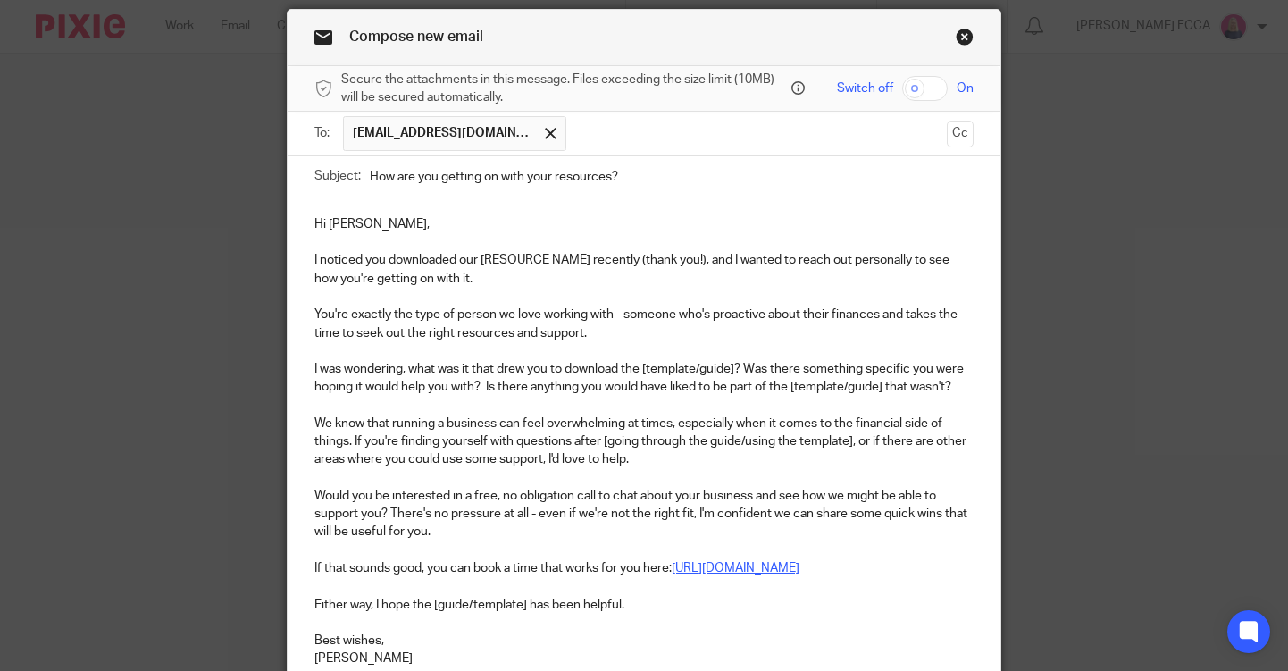
click at [463, 260] on p "I noticed you downloaded our [RESOURCE NAME] recently (thank you!), and I wante…" at bounding box center [644, 269] width 659 height 37
drag, startPoint x: 690, startPoint y: 258, endPoint x: 531, endPoint y: 255, distance: 159.1
click at [531, 255] on p "I noticed you downloaded some of our [RESOURCE NAME] recently (thank you!), and…" at bounding box center [644, 269] width 659 height 37
click at [445, 273] on p "I noticed you downloaded some of our resources [DATE] (thank you!), and I wante…" at bounding box center [644, 269] width 659 height 37
drag, startPoint x: 740, startPoint y: 367, endPoint x: 647, endPoint y: 367, distance: 92.9
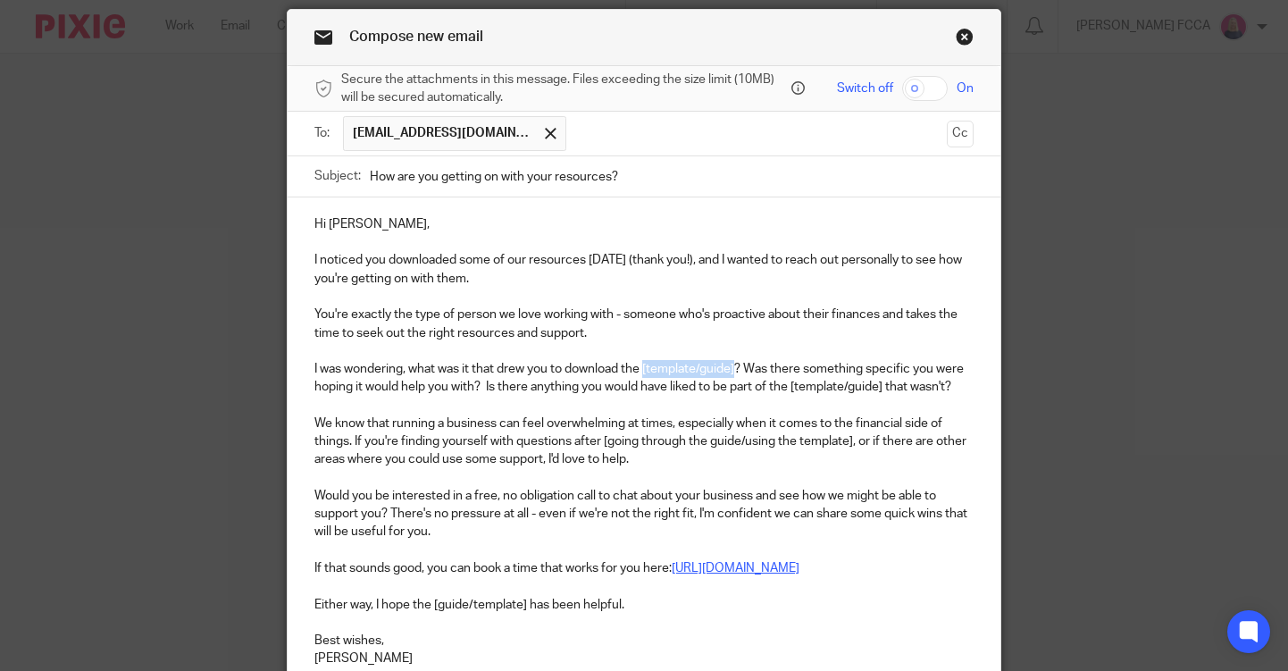
click at [647, 367] on p "I was wondering, what was it that drew you to download the [template/guide]? Wa…" at bounding box center [644, 378] width 659 height 37
drag, startPoint x: 835, startPoint y: 389, endPoint x: 743, endPoint y: 388, distance: 92.0
click at [743, 388] on p "I was wondering, what was it that drew you to download the guides? Was there so…" at bounding box center [644, 378] width 659 height 37
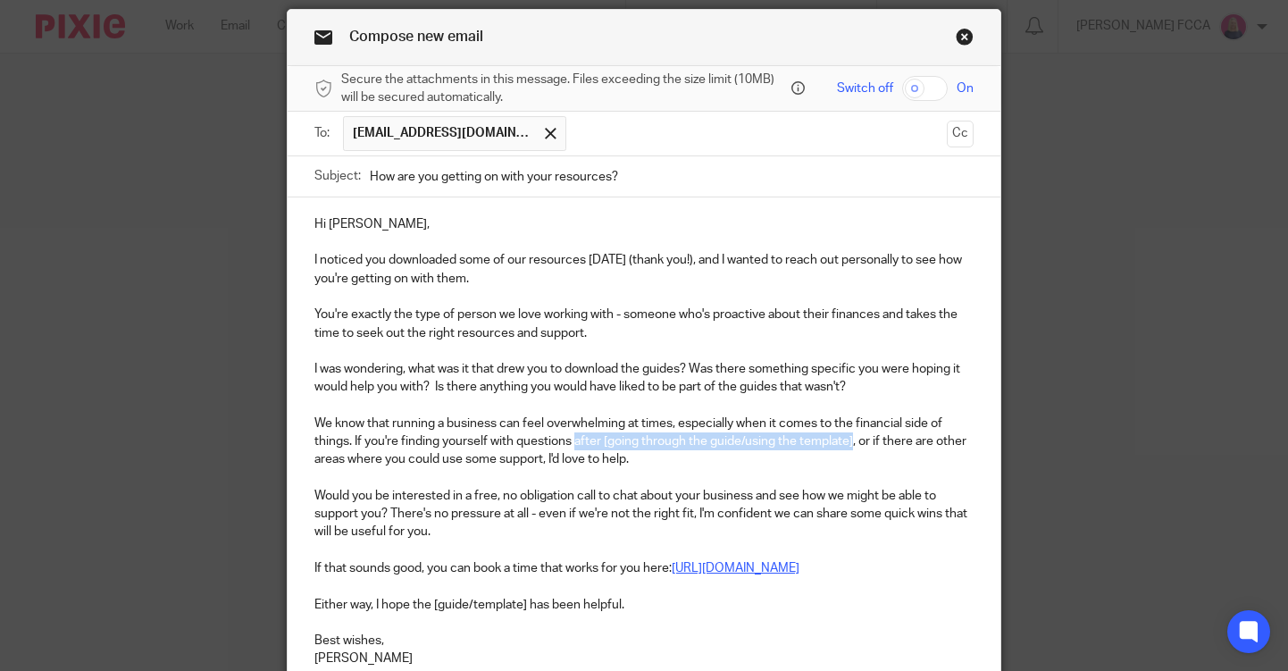
drag, startPoint x: 854, startPoint y: 443, endPoint x: 575, endPoint y: 441, distance: 279.7
click at [575, 441] on p "We know that running a business can feel overwhelming at times, especially when…" at bounding box center [644, 442] width 659 height 55
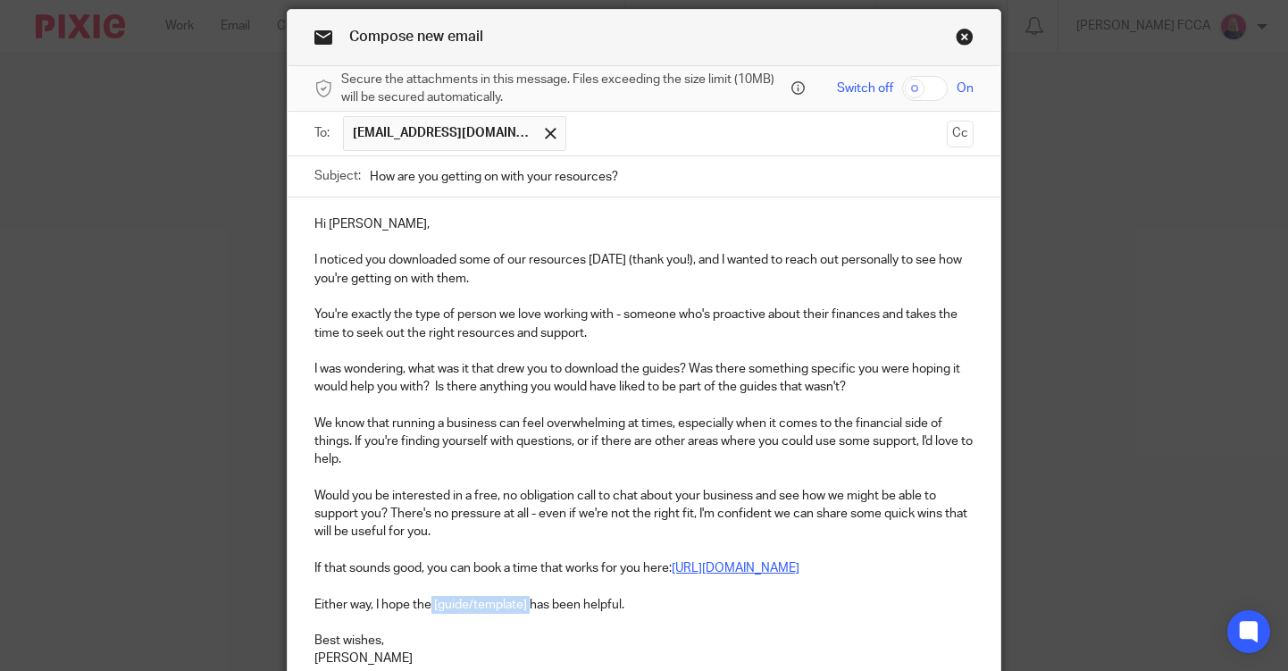
drag, startPoint x: 529, startPoint y: 604, endPoint x: 433, endPoint y: 604, distance: 95.6
click at [433, 604] on p "Either way, I hope the [guide/template] has been helpful." at bounding box center [644, 605] width 659 height 18
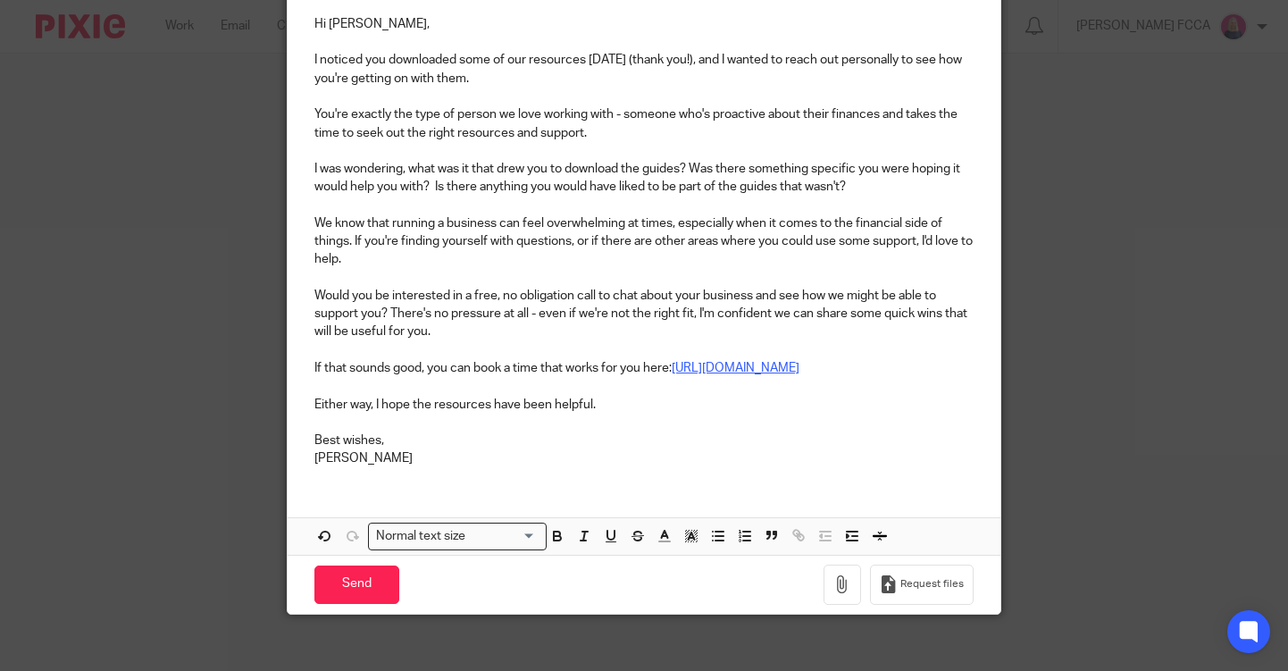
scroll to position [278, 0]
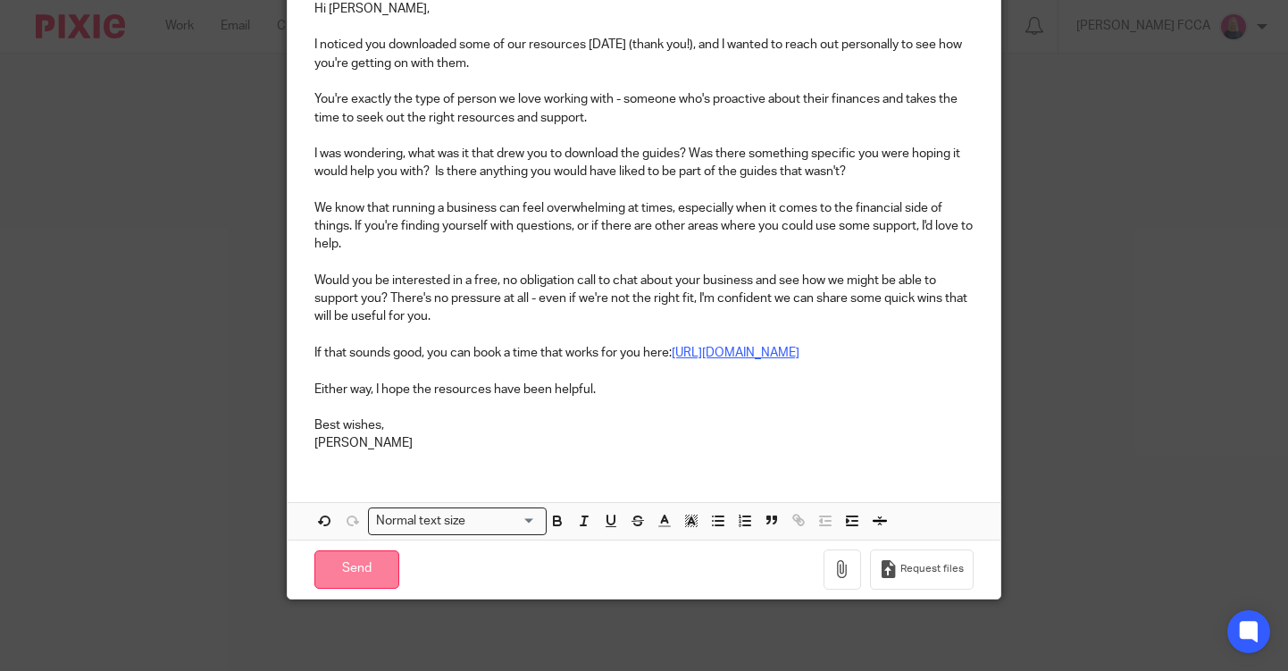
click at [361, 568] on input "Send" at bounding box center [357, 569] width 85 height 38
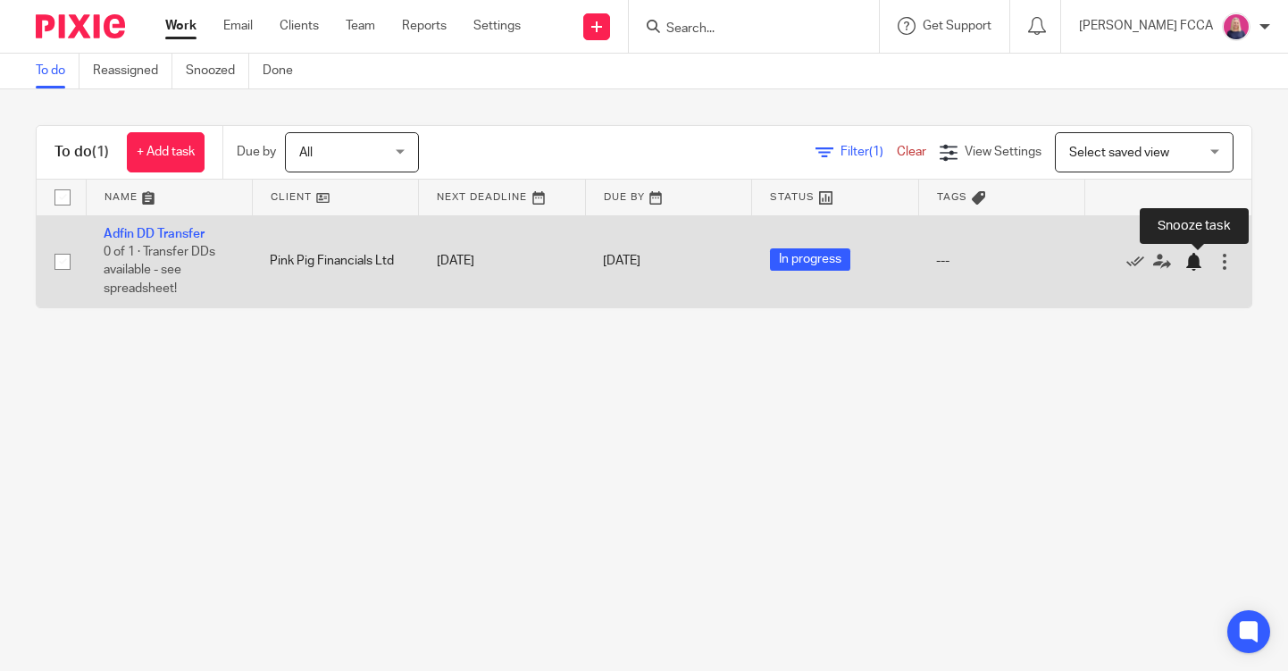
click at [1196, 260] on div at bounding box center [1194, 262] width 18 height 18
